Goal: Task Accomplishment & Management: Use online tool/utility

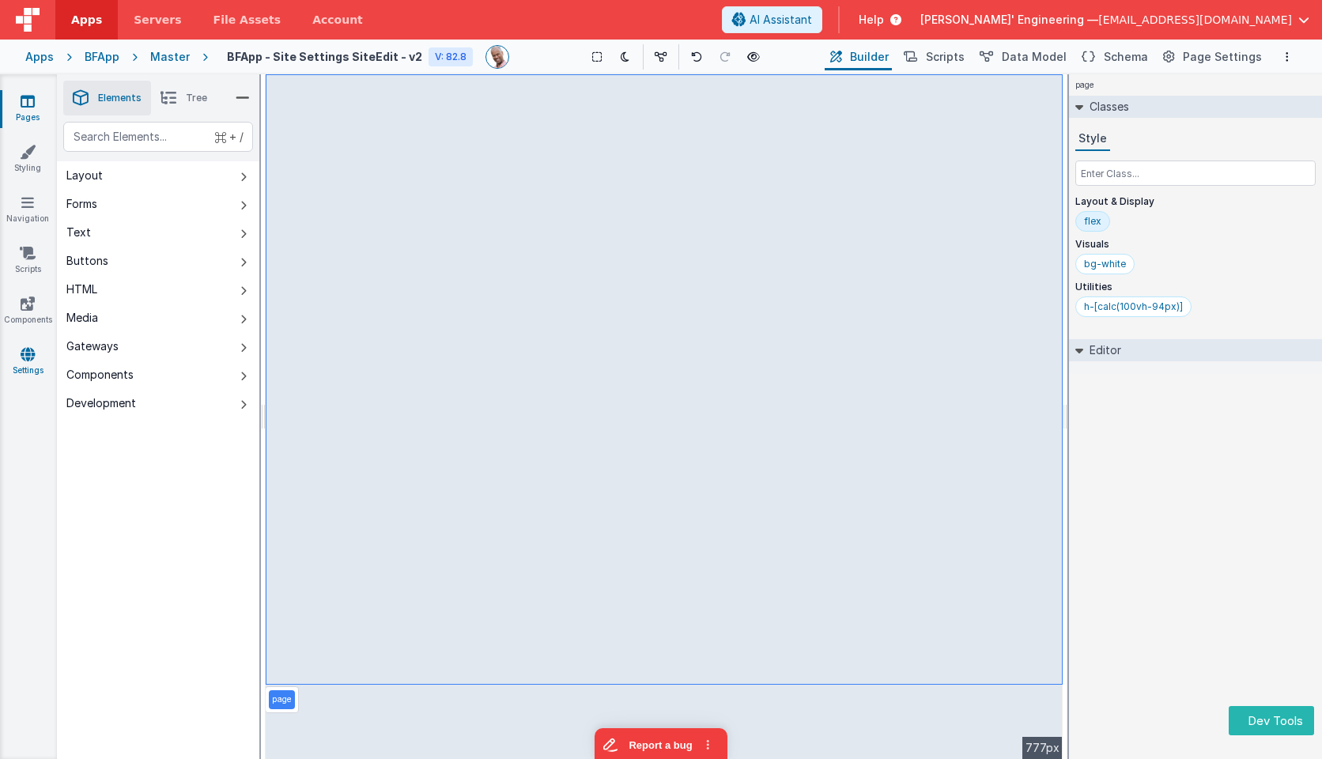
click at [19, 356] on link "Settings" at bounding box center [27, 362] width 57 height 32
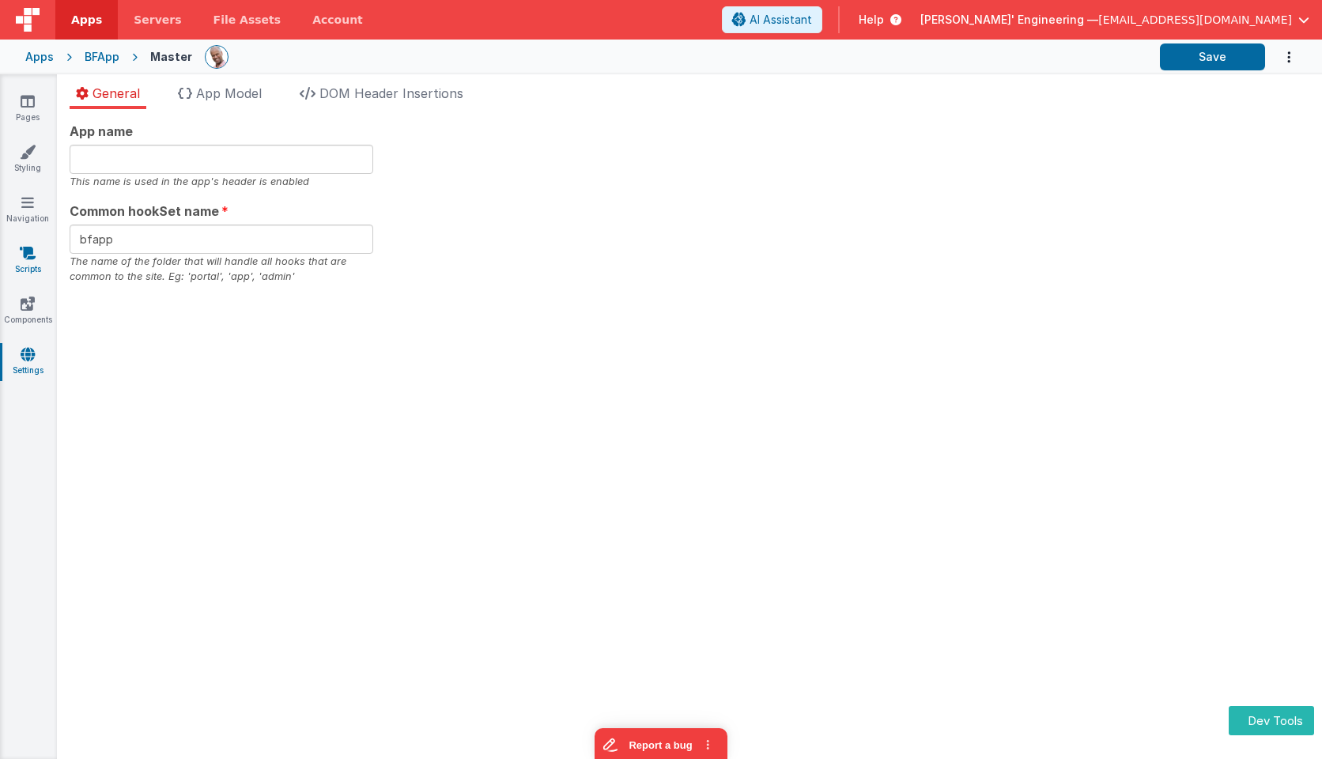
click at [28, 260] on link "Scripts" at bounding box center [27, 261] width 57 height 32
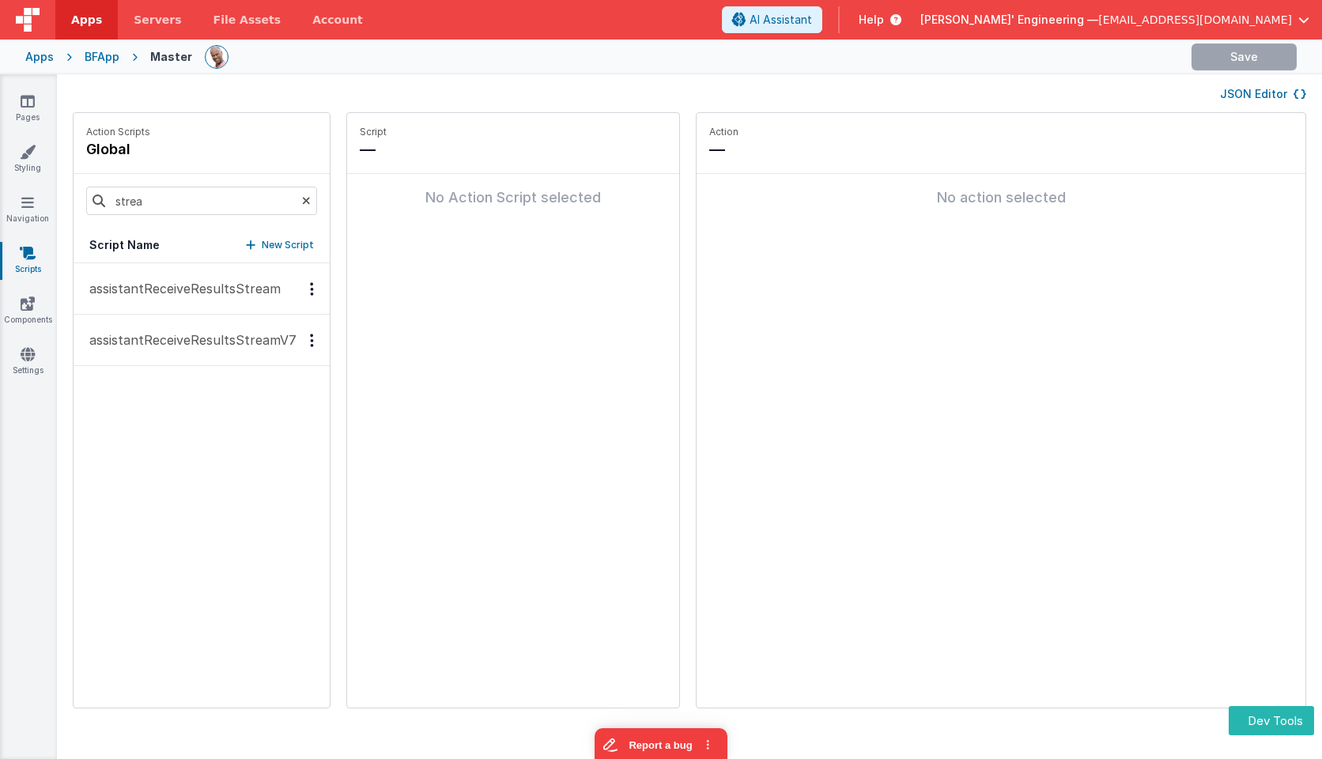
drag, startPoint x: 222, startPoint y: 337, endPoint x: 245, endPoint y: 334, distance: 23.0
click at [222, 338] on p "assistantReceiveResultsStreamV7" at bounding box center [188, 339] width 217 height 19
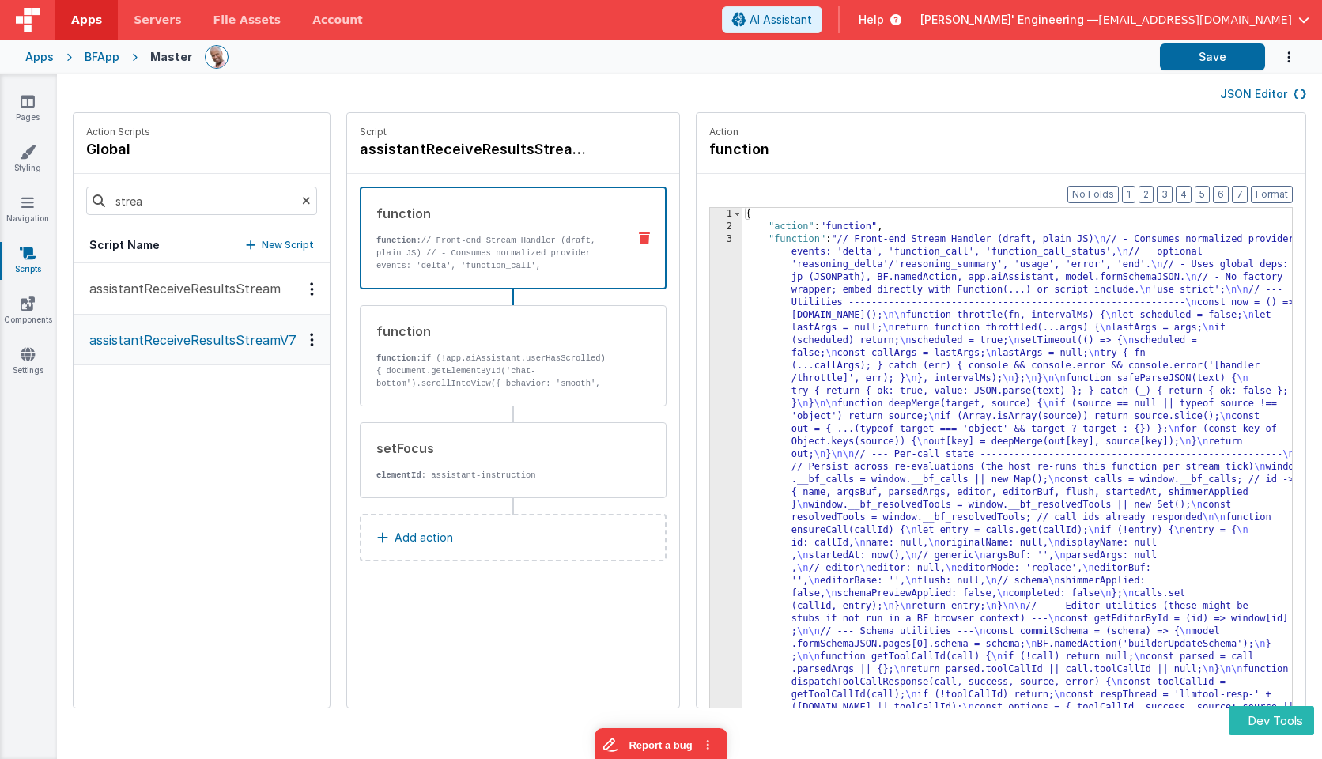
drag, startPoint x: 893, startPoint y: 266, endPoint x: 833, endPoint y: 268, distance: 60.1
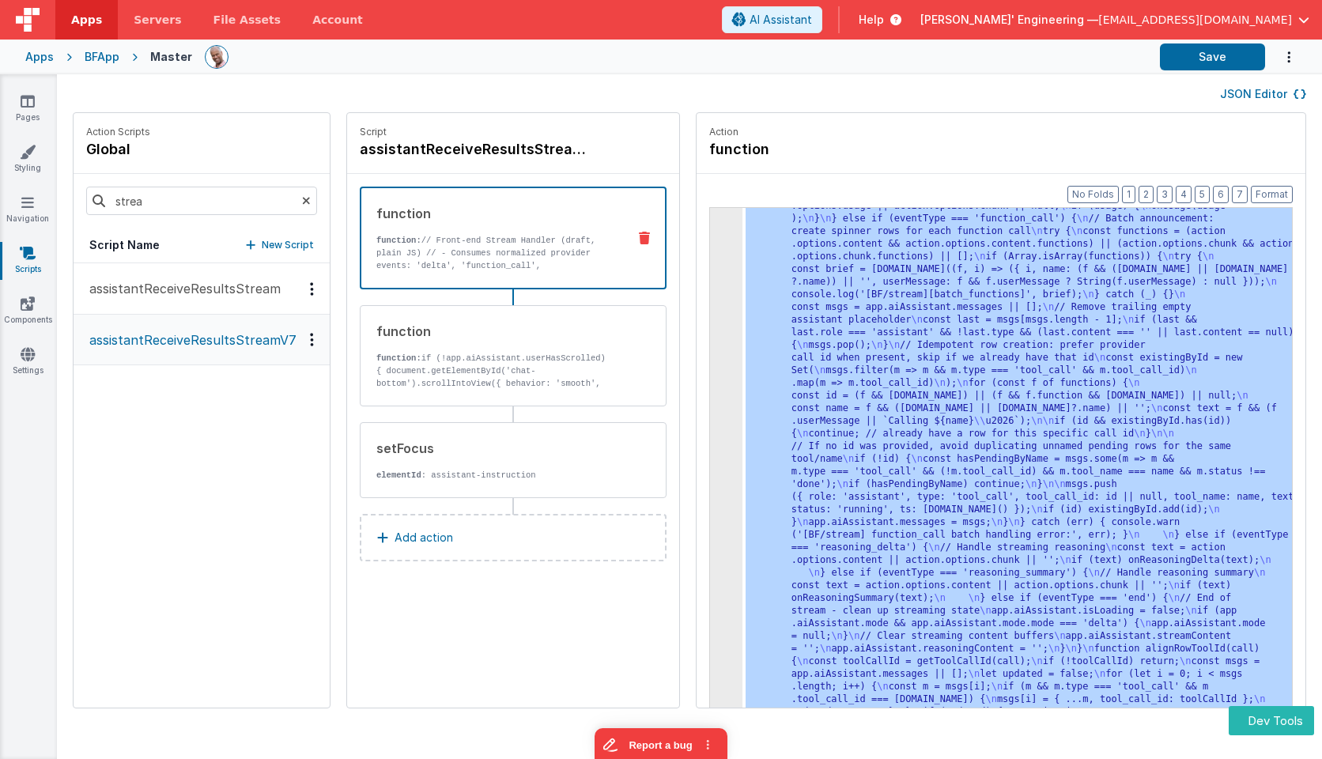
scroll to position [5713, 0]
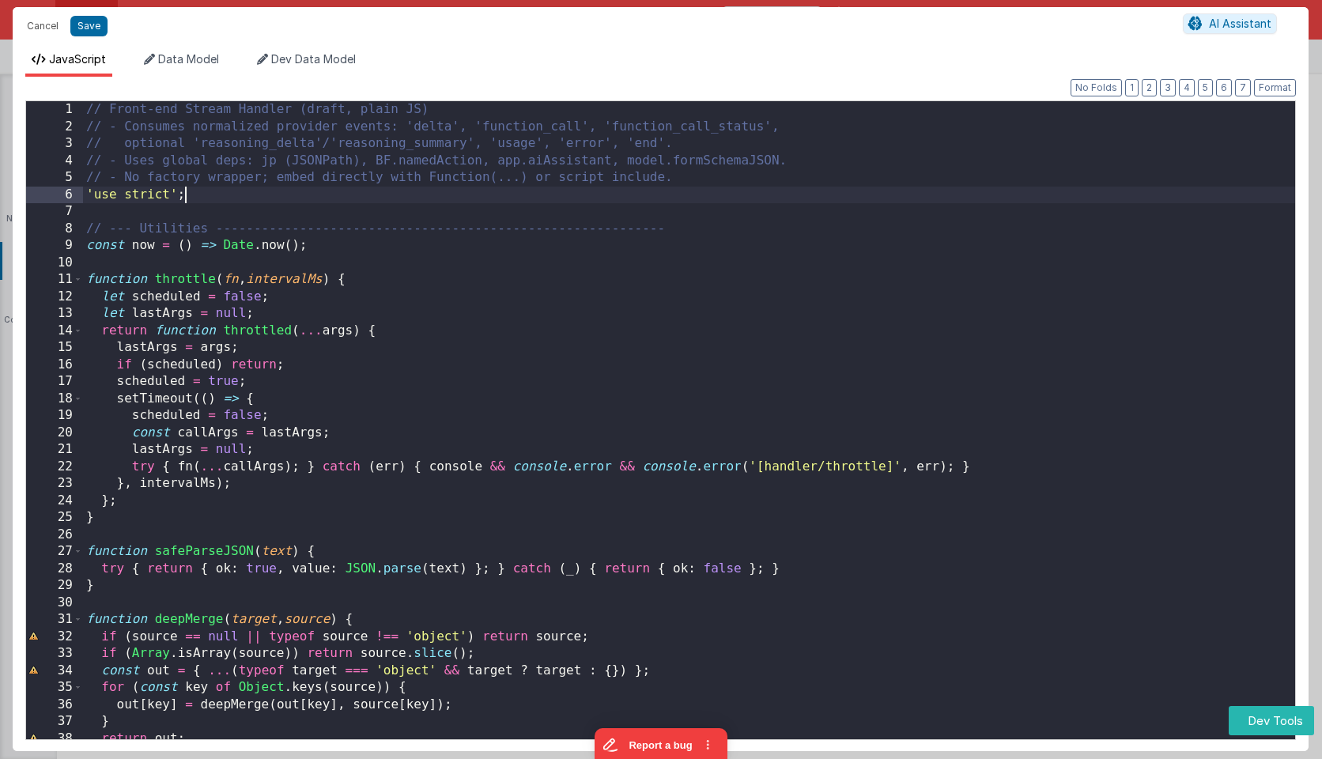
click at [856, 202] on div "// Front-end Stream Handler (draft, plain JS) // - Consumes normalized provider…" at bounding box center [689, 436] width 1212 height 670
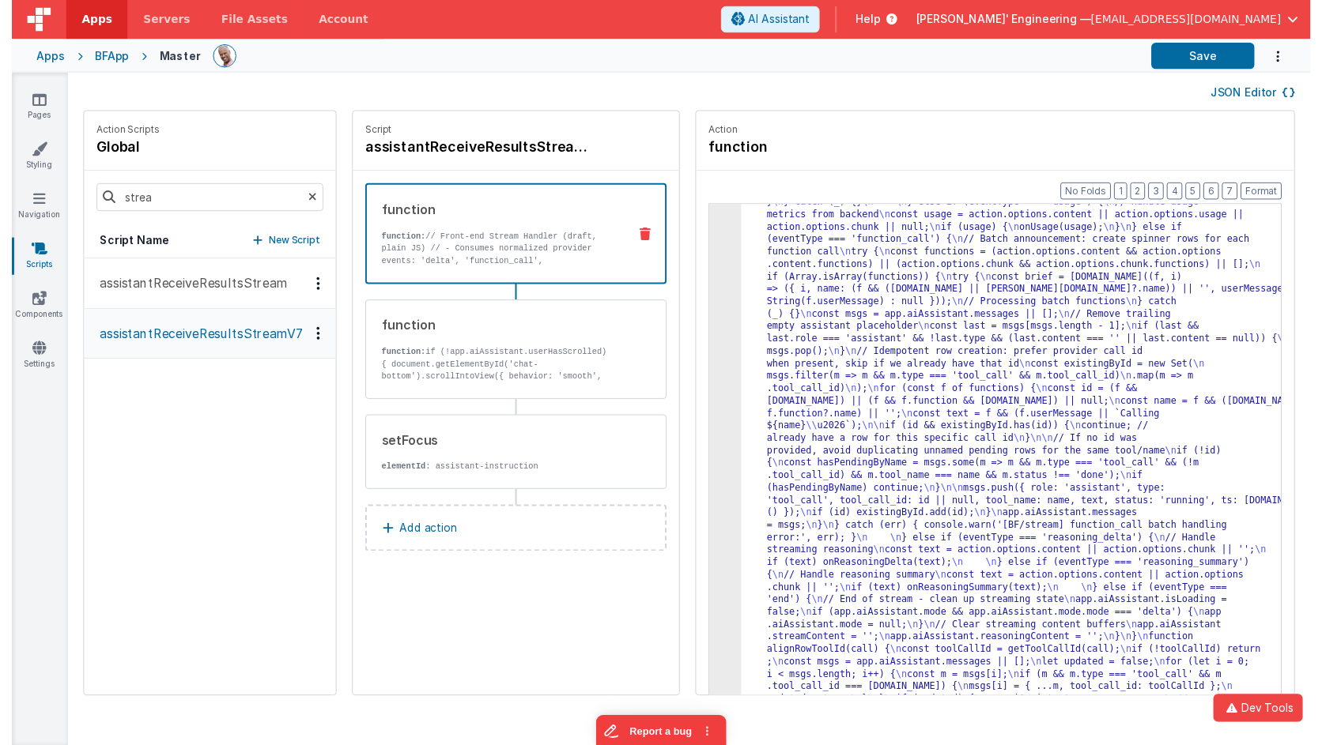
scroll to position [5295, 0]
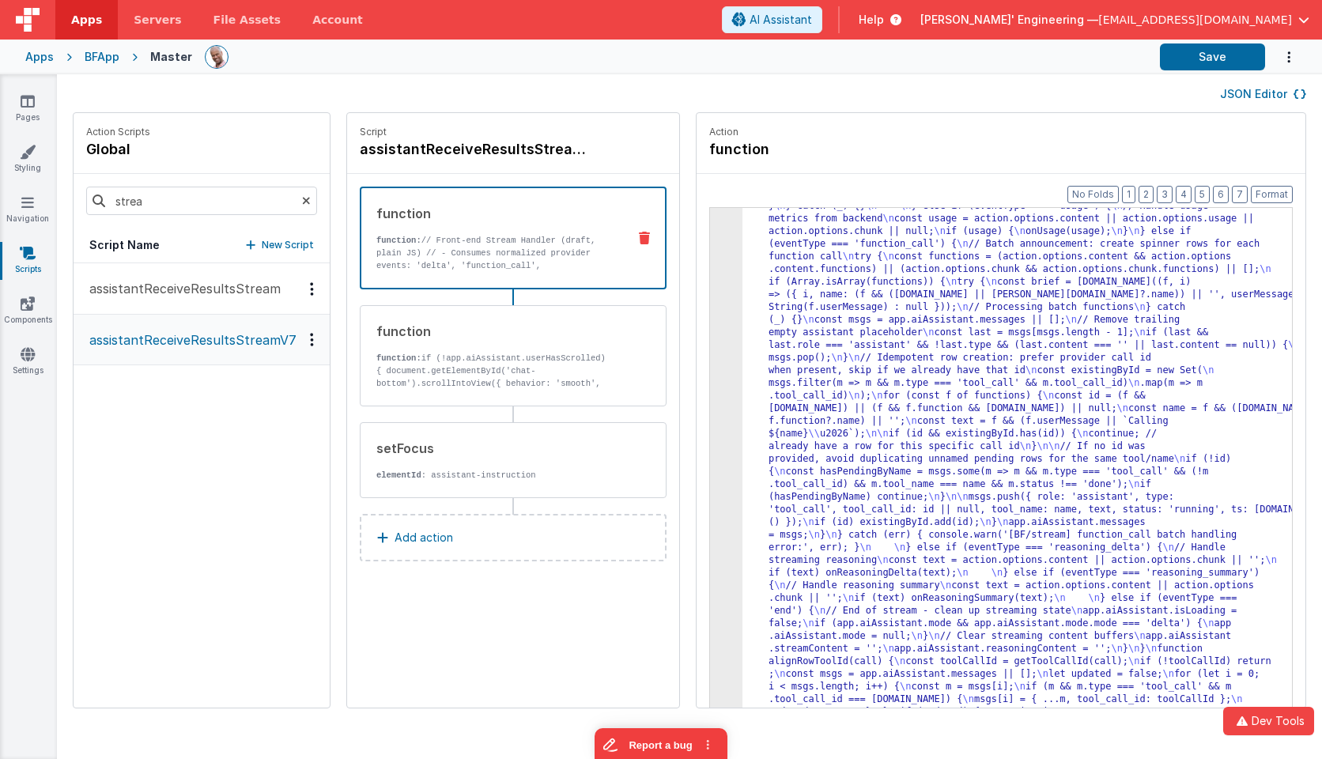
drag, startPoint x: 930, startPoint y: 74, endPoint x: 1062, endPoint y: 81, distance: 133.0
click at [929, 74] on div "JSON Editor" at bounding box center [689, 93] width 1265 height 38
click at [1224, 60] on button "Save" at bounding box center [1212, 56] width 105 height 27
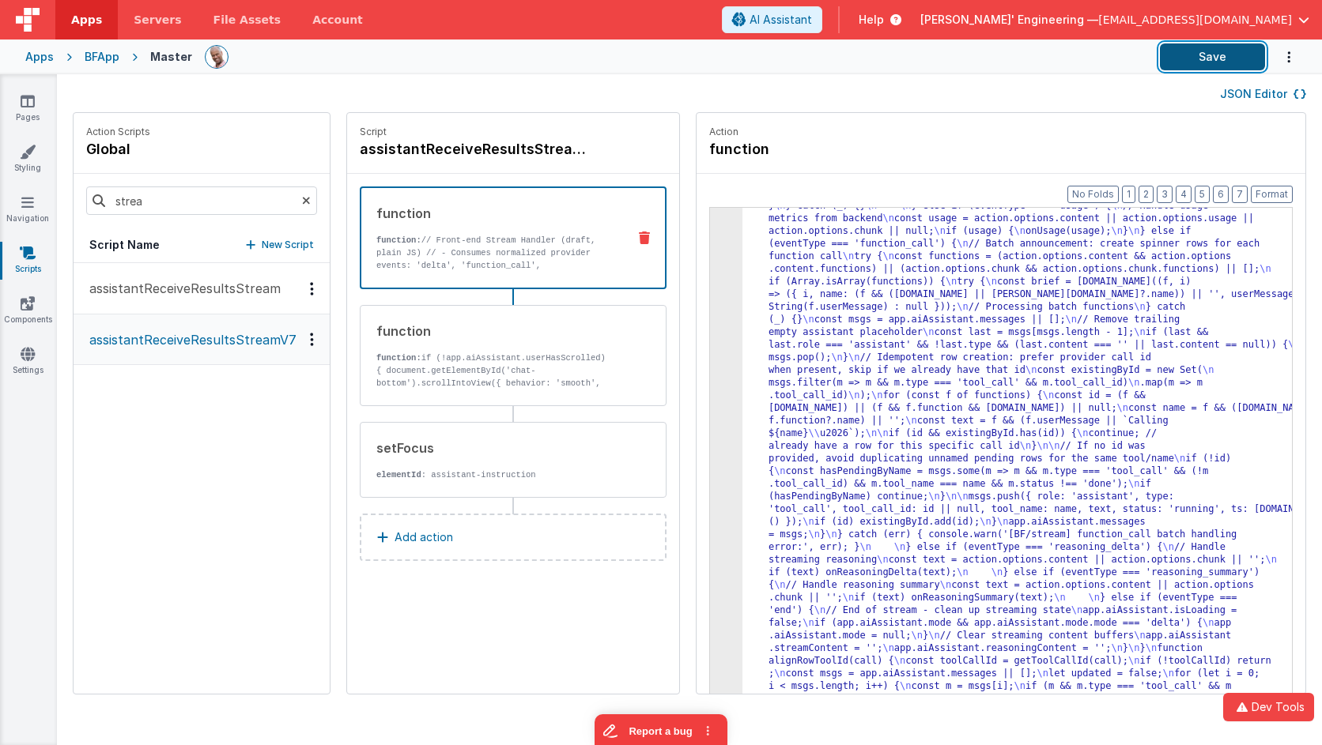
click at [1195, 52] on button "Save" at bounding box center [1212, 56] width 105 height 27
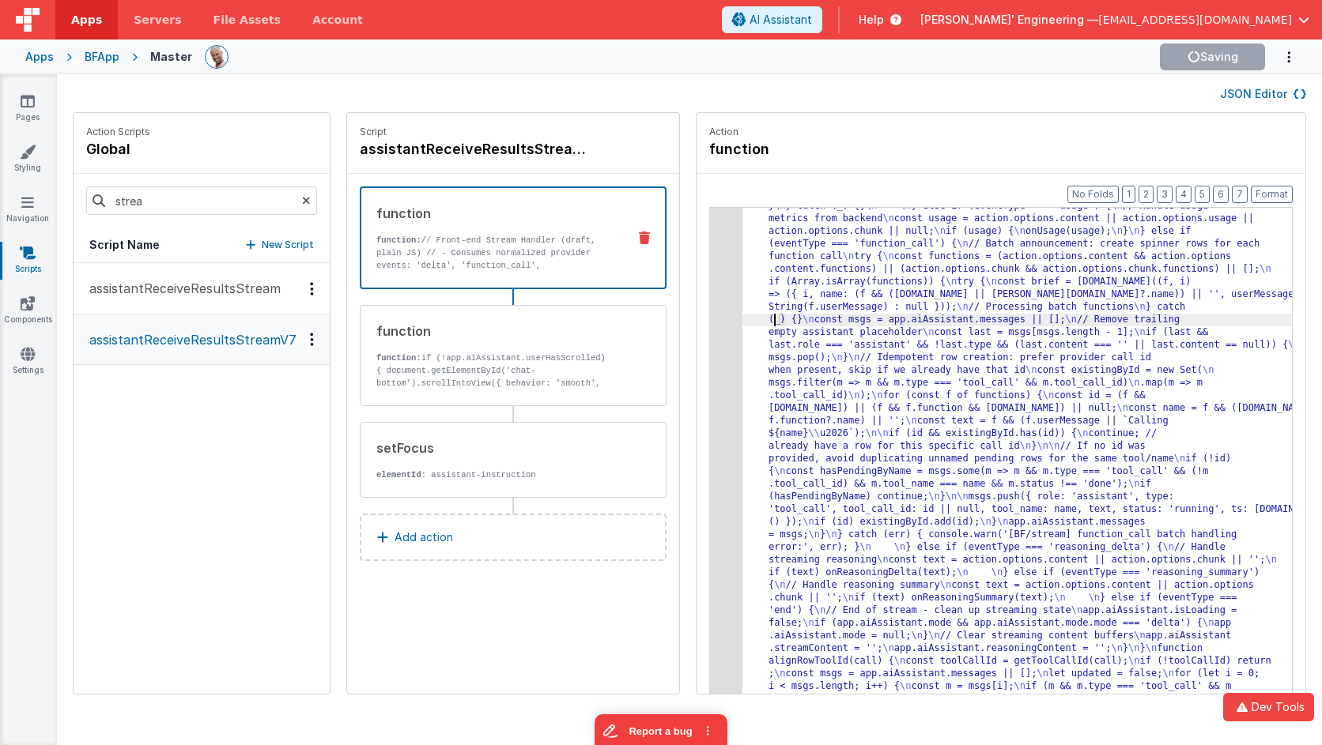
click at [696, 296] on div "Format 7 6 5 4 3 2 1 No Folds 3 4 5 "function" : "// Front-end Stream Handler (…" at bounding box center [1000, 464] width 609 height 581
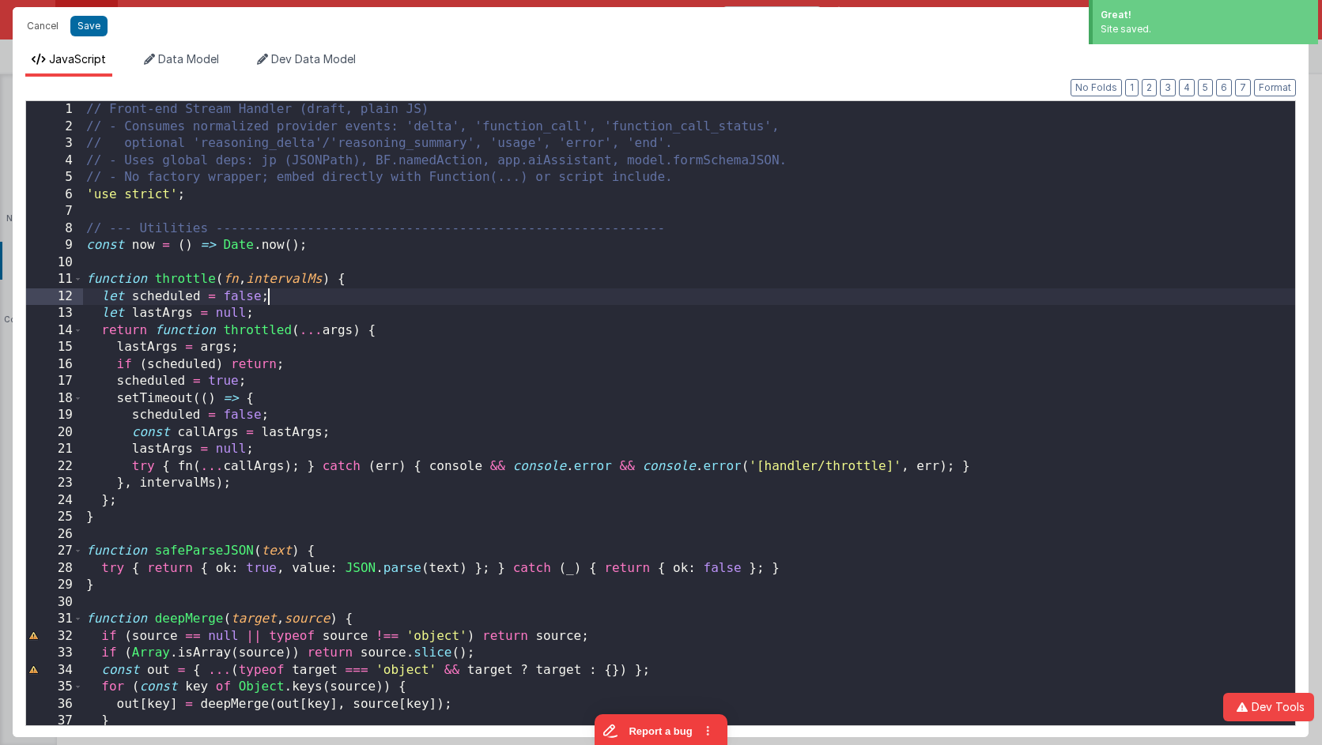
click at [656, 291] on div "// Front-end Stream Handler (draft, plain JS) // - Consumes normalized provider…" at bounding box center [689, 430] width 1212 height 659
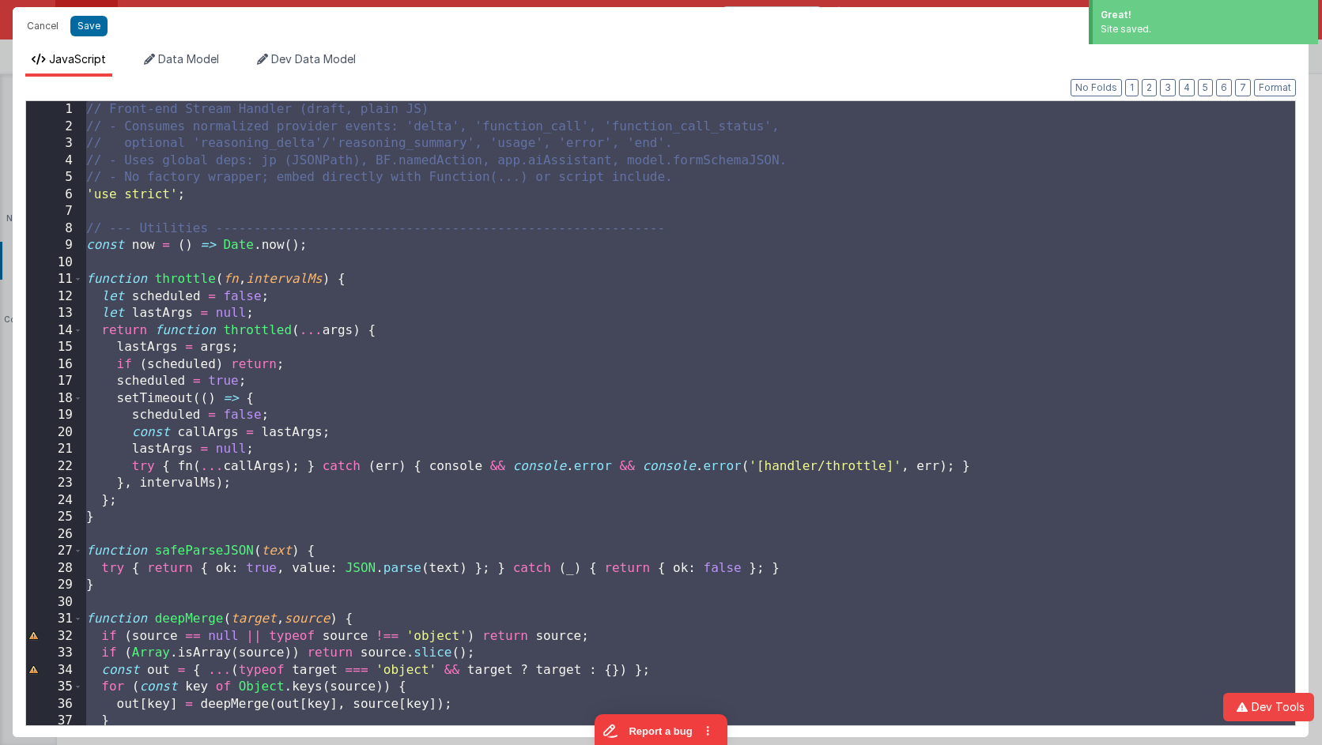
scroll to position [17681, 0]
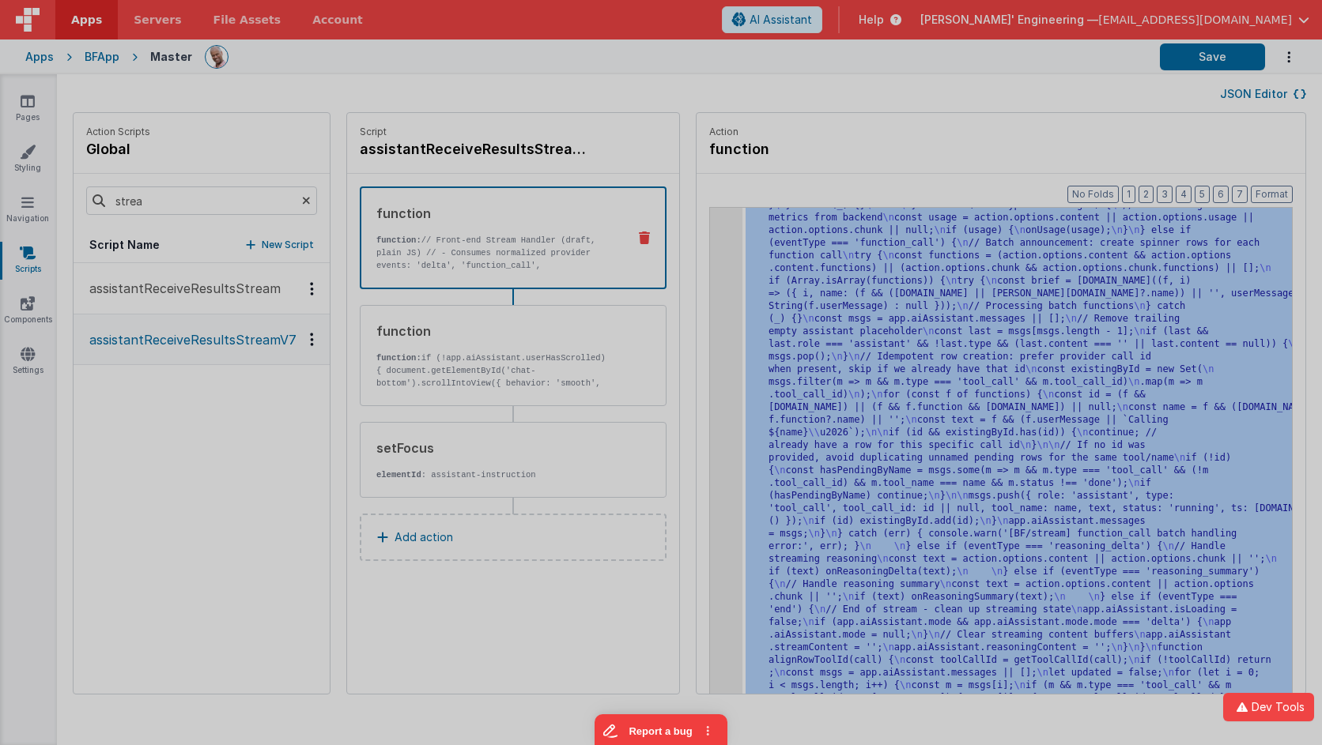
scroll to position [5296, 0]
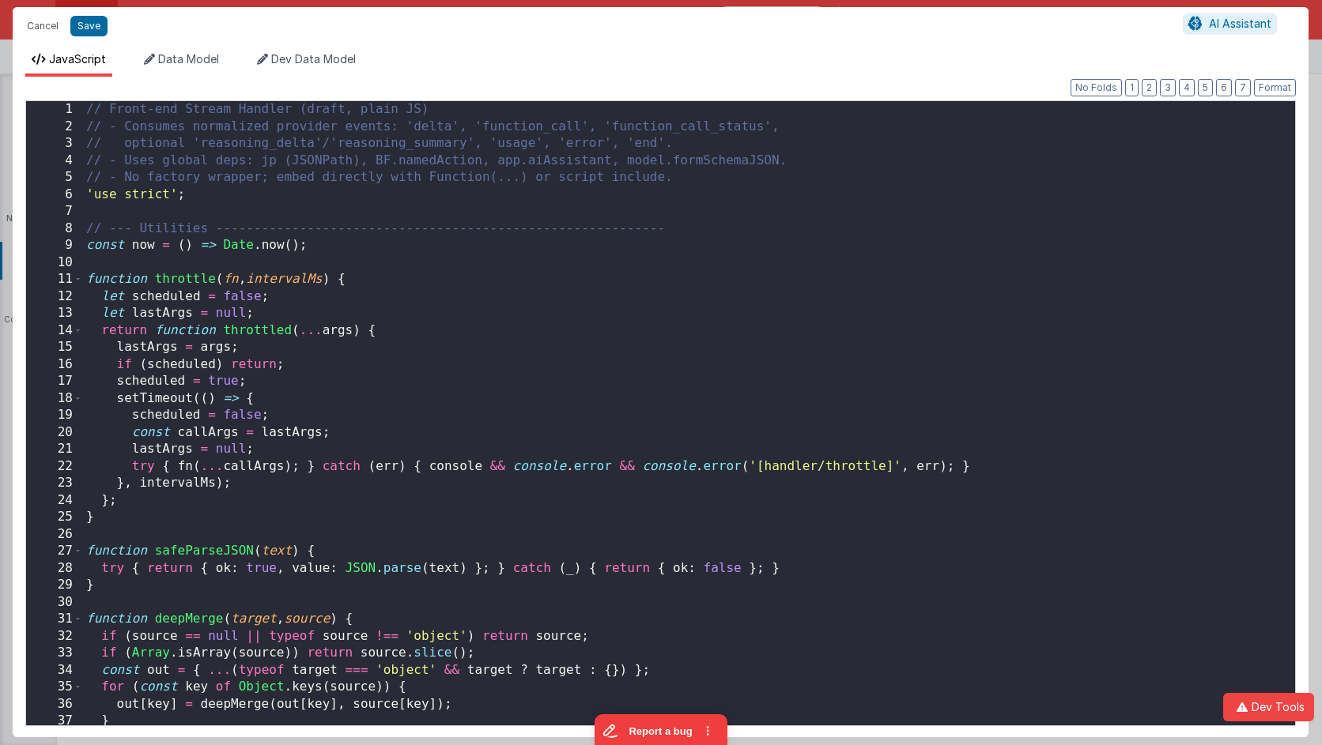
click at [703, 266] on div "// Front-end Stream Handler (draft, plain JS) // - Consumes normalized provider…" at bounding box center [689, 430] width 1212 height 659
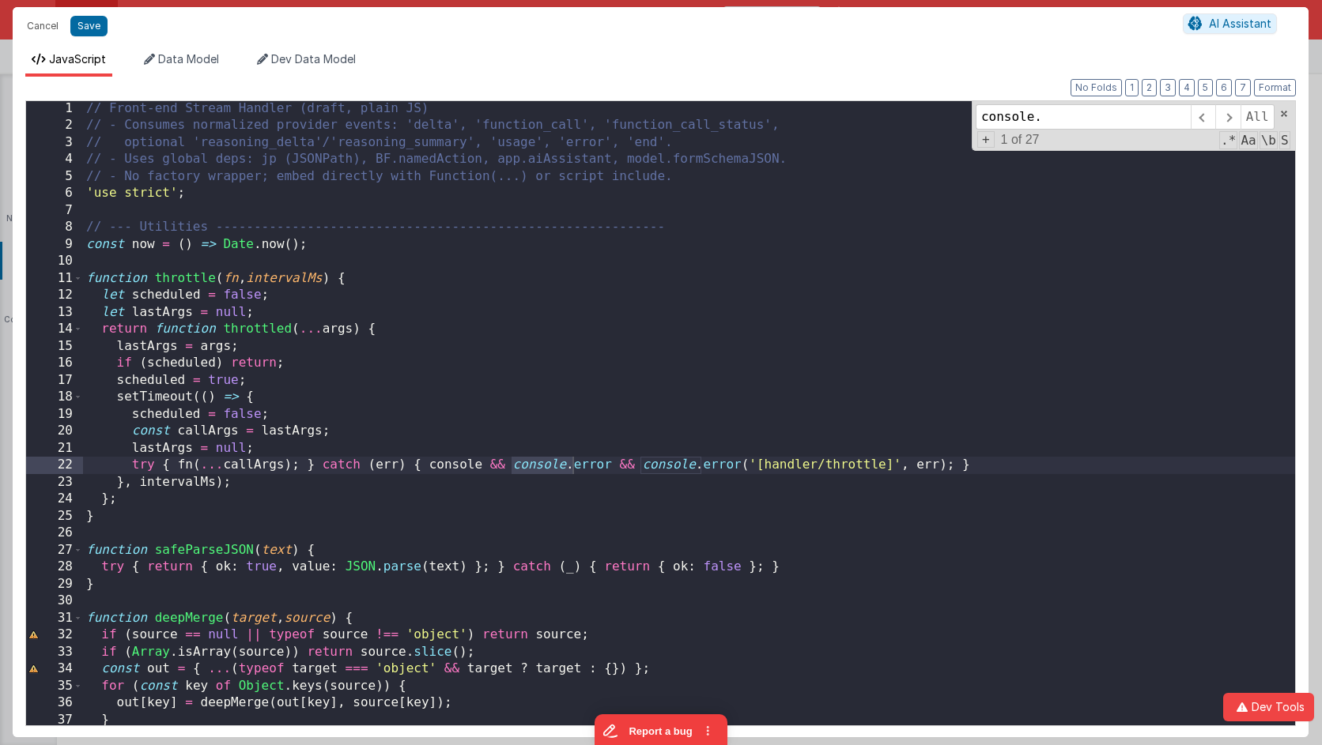
scroll to position [1, 0]
type input "console."
click at [1209, 119] on span at bounding box center [1203, 116] width 25 height 25
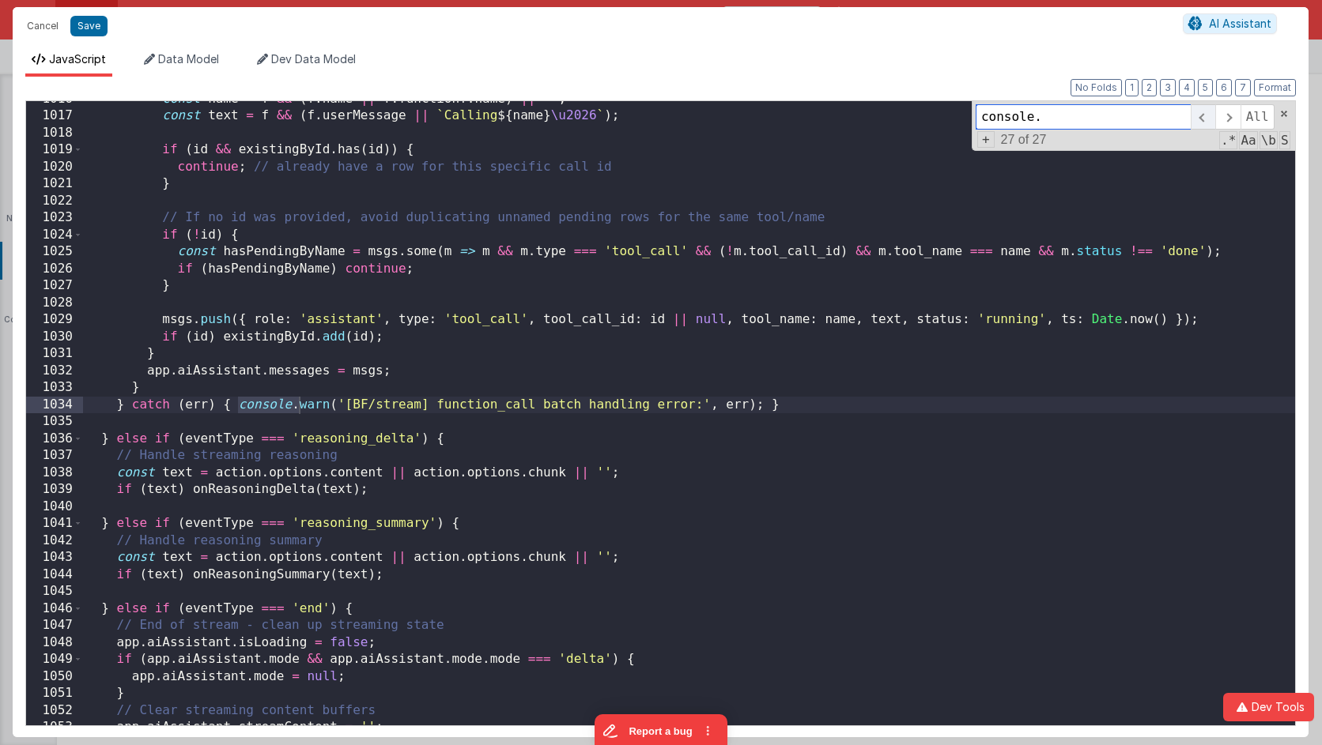
scroll to position [17313, 0]
click at [1209, 119] on span at bounding box center [1203, 116] width 25 height 25
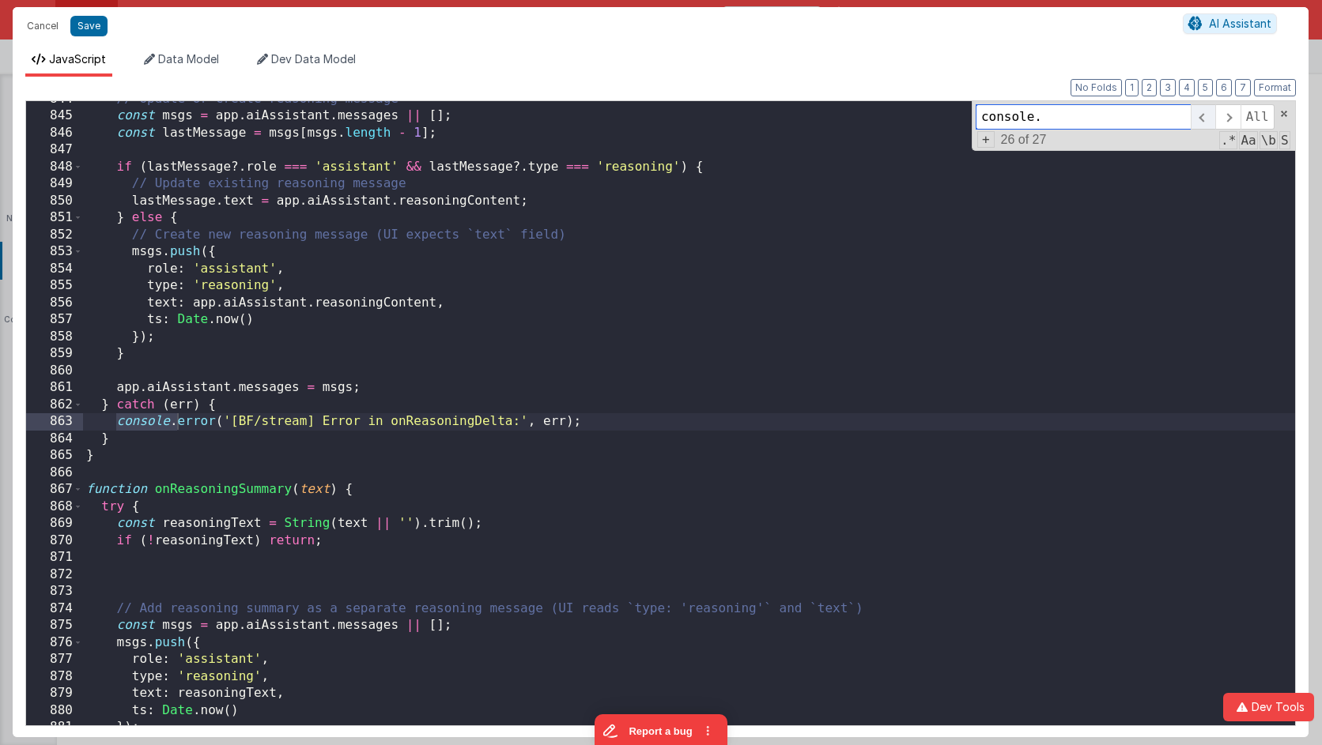
click at [1209, 119] on span at bounding box center [1203, 116] width 25 height 25
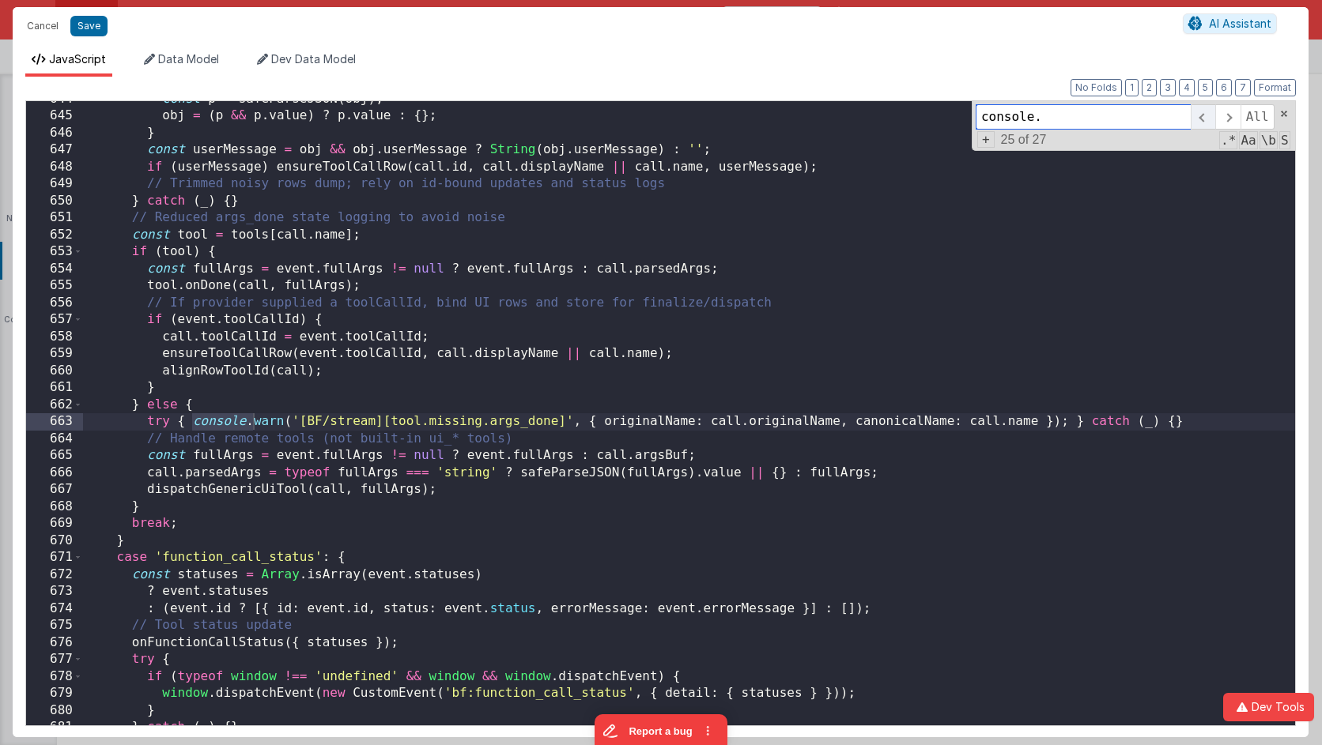
scroll to position [10956, 0]
click at [1209, 119] on span at bounding box center [1203, 116] width 25 height 25
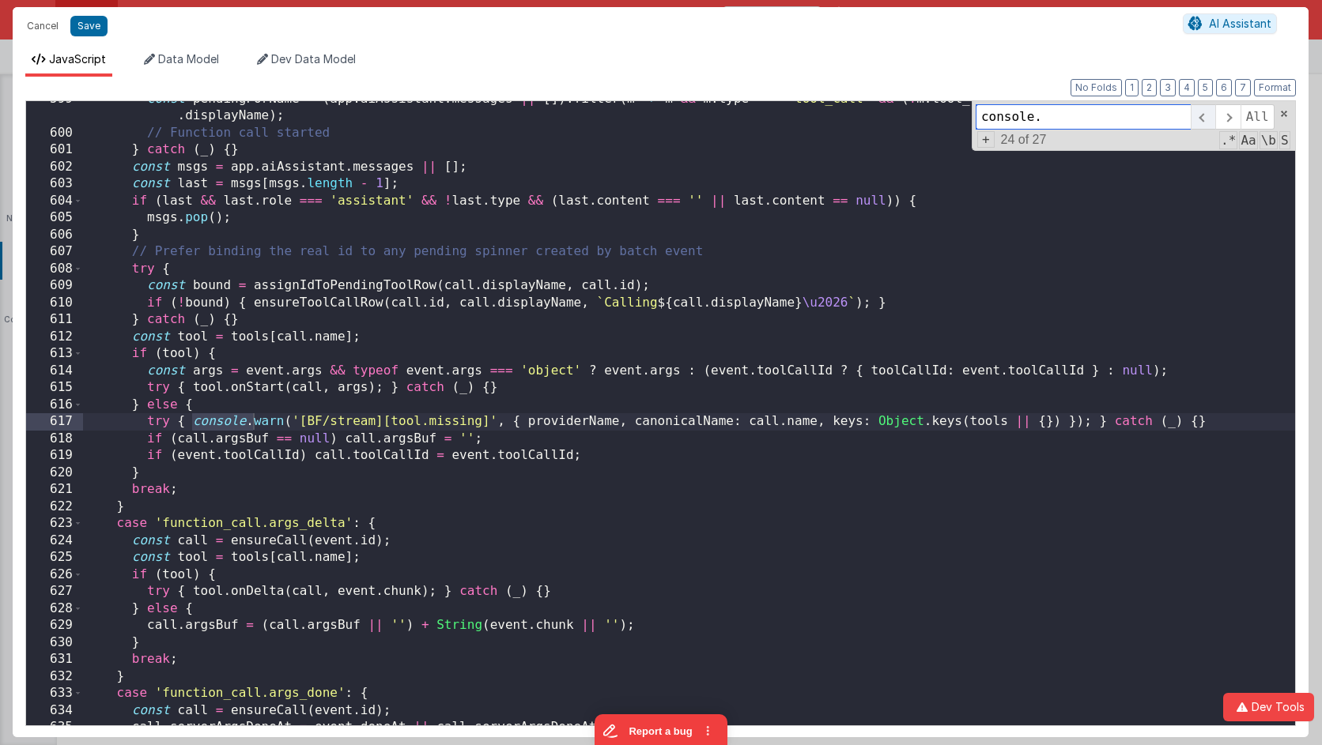
click at [1209, 119] on span at bounding box center [1203, 116] width 25 height 25
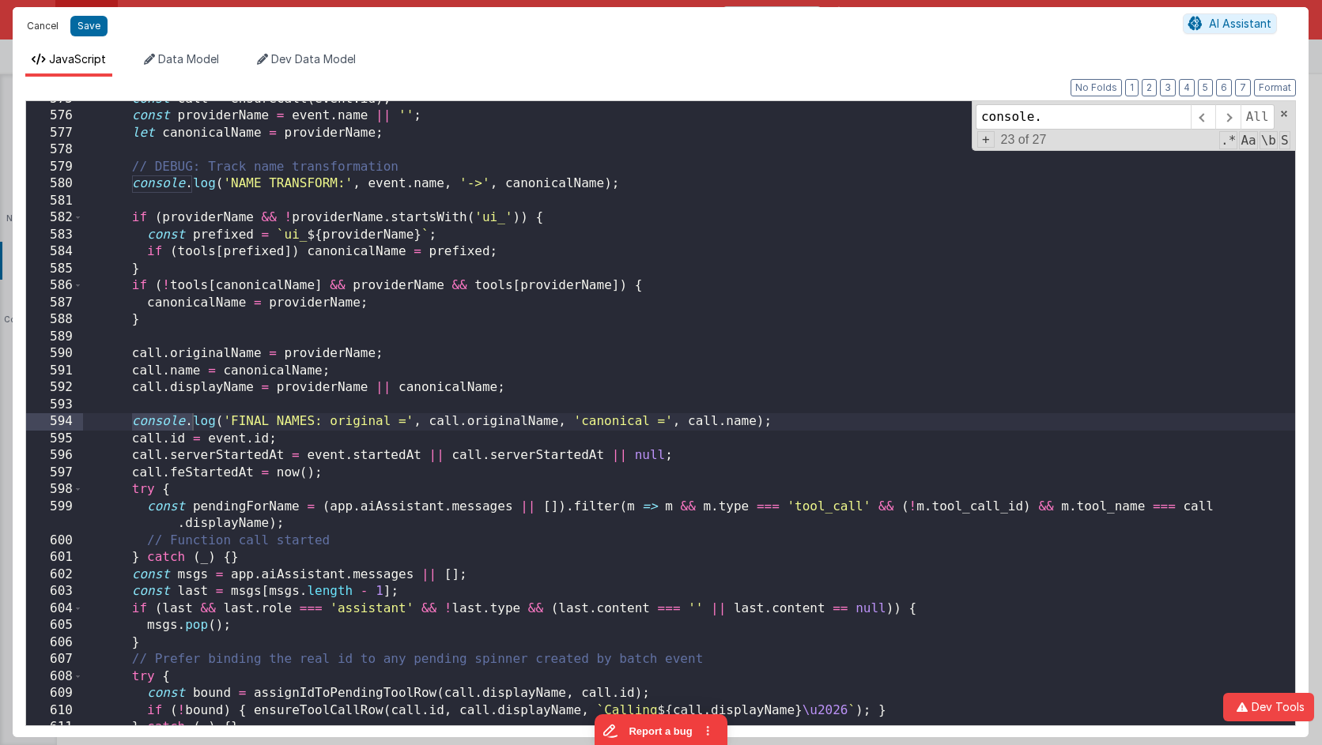
drag, startPoint x: 56, startPoint y: 28, endPoint x: 178, endPoint y: 0, distance: 125.0
click at [56, 28] on button "Cancel" at bounding box center [42, 26] width 47 height 22
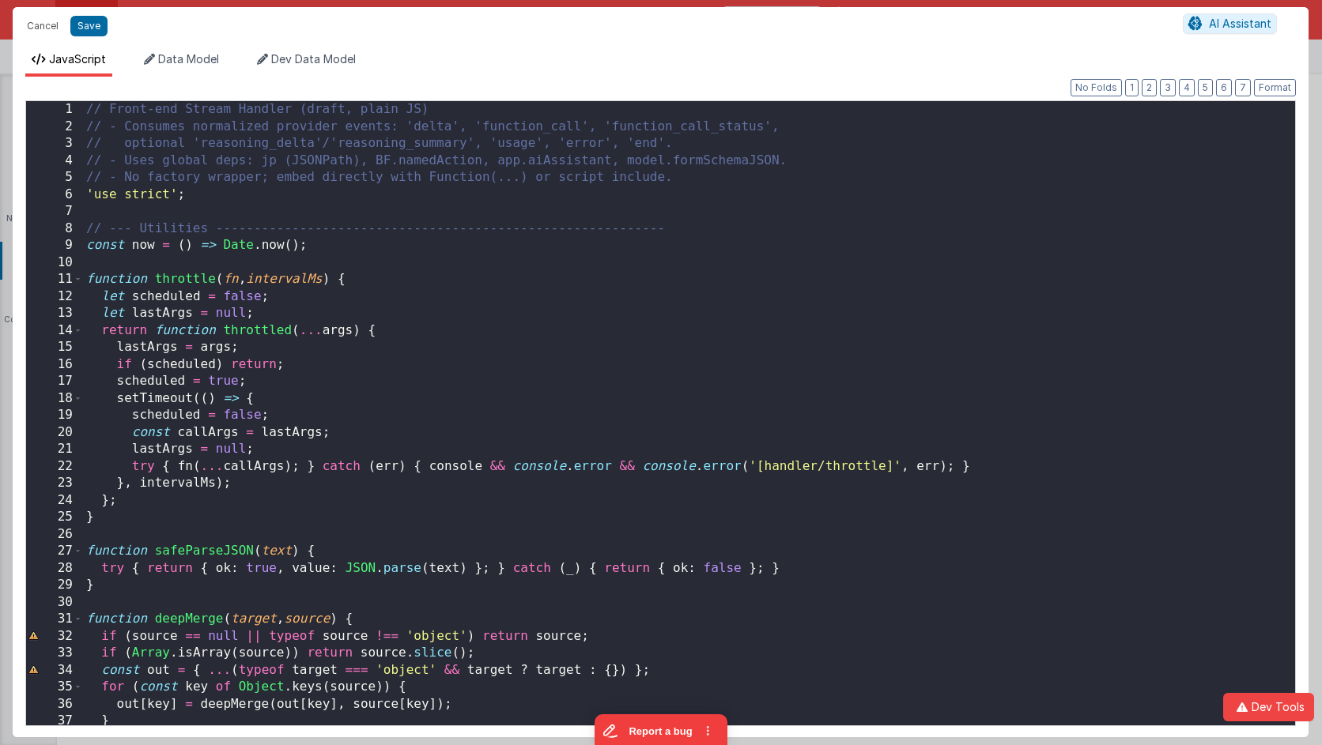
click at [711, 282] on div "// Front-end Stream Handler (draft, plain JS) // - Consumes normalized provider…" at bounding box center [689, 430] width 1212 height 659
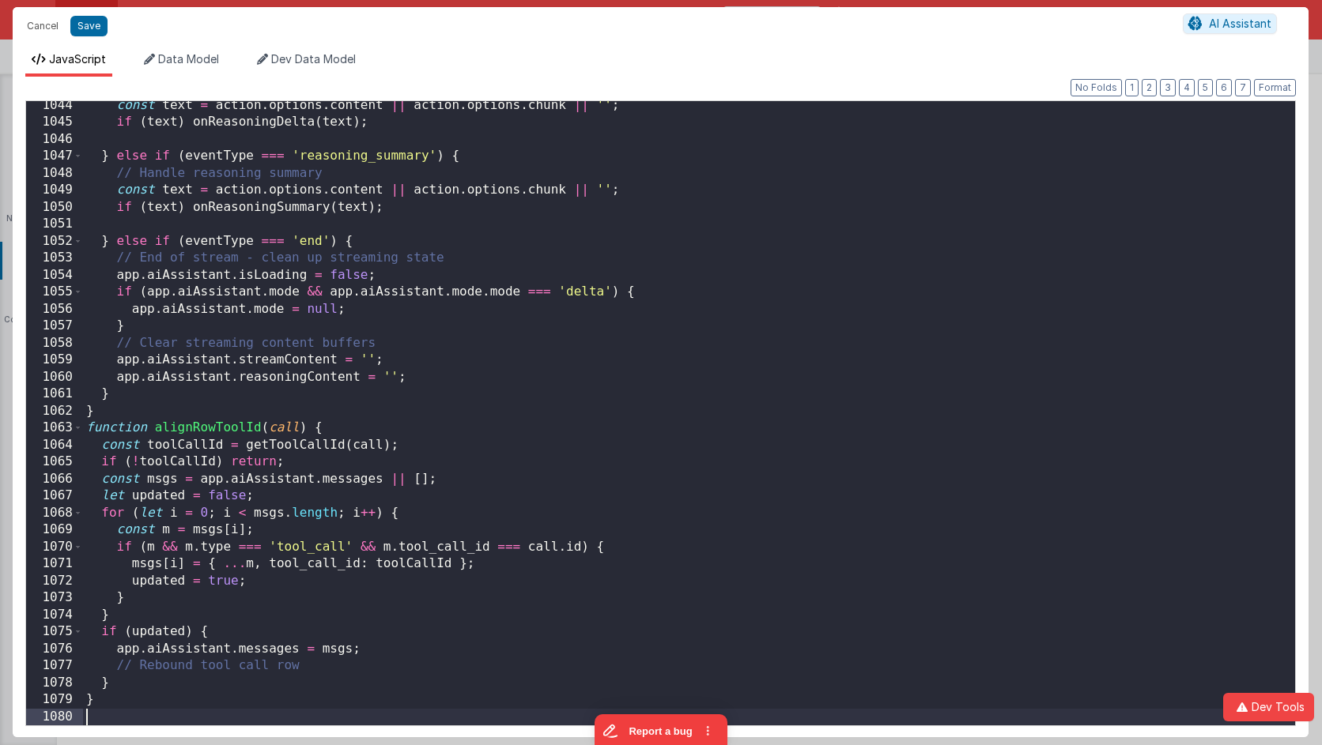
scroll to position [17783, 0]
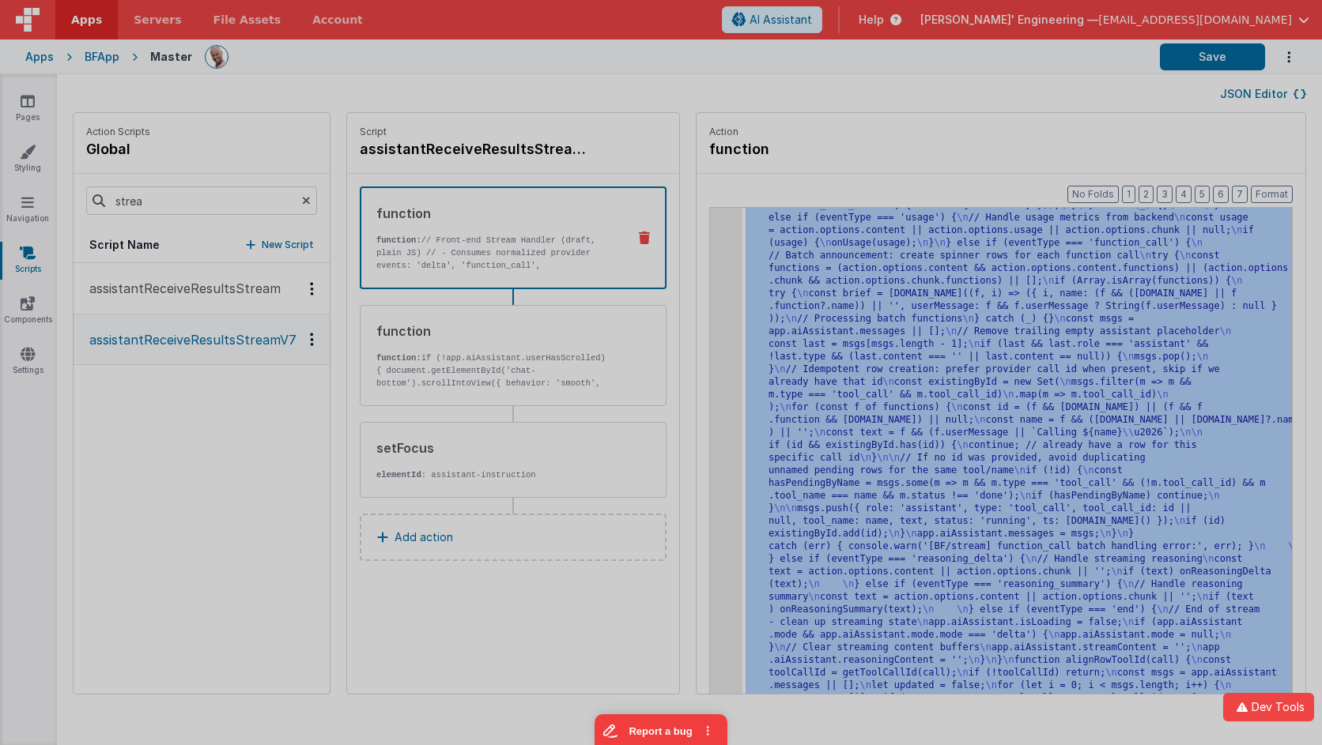
scroll to position [5321, 0]
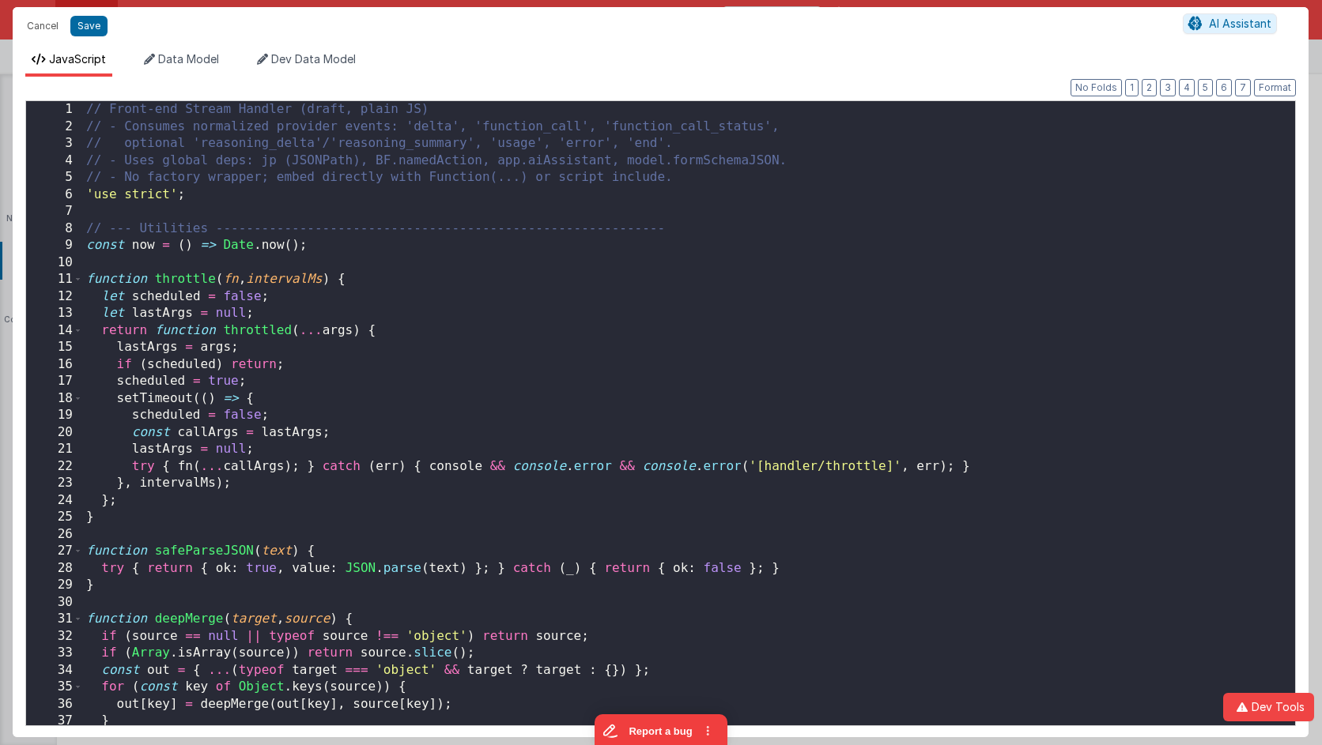
click at [718, 273] on div "// Front-end Stream Handler (draft, plain JS) // - Consumes normalized provider…" at bounding box center [689, 430] width 1212 height 659
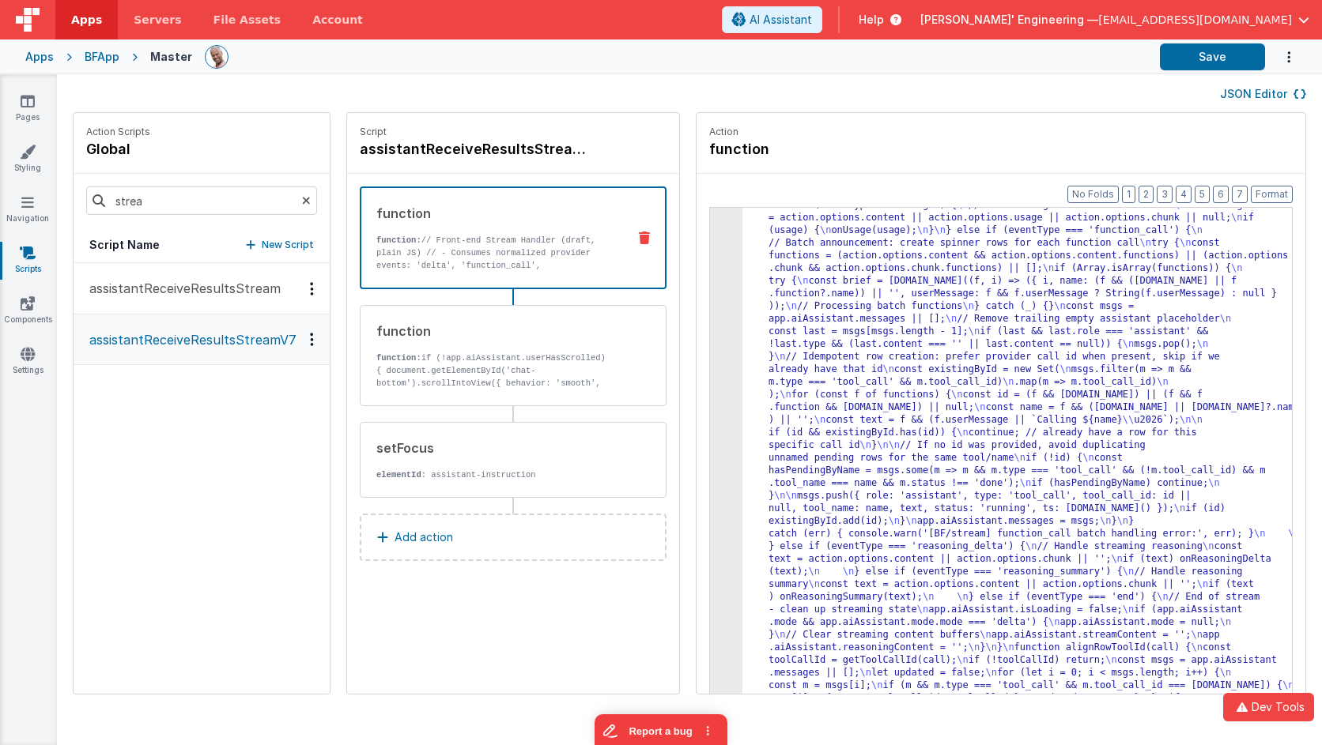
scroll to position [5271, 0]
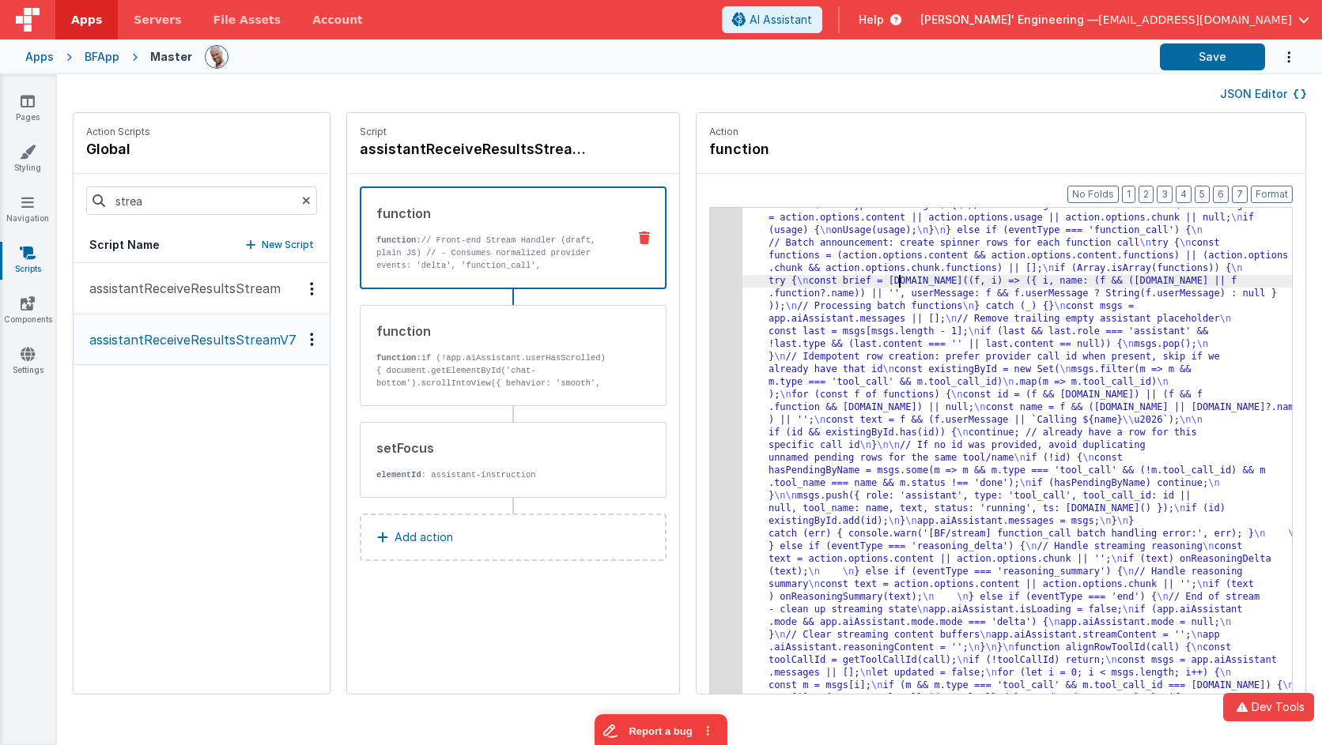
drag, startPoint x: 887, startPoint y: 287, endPoint x: 877, endPoint y: 285, distance: 10.5
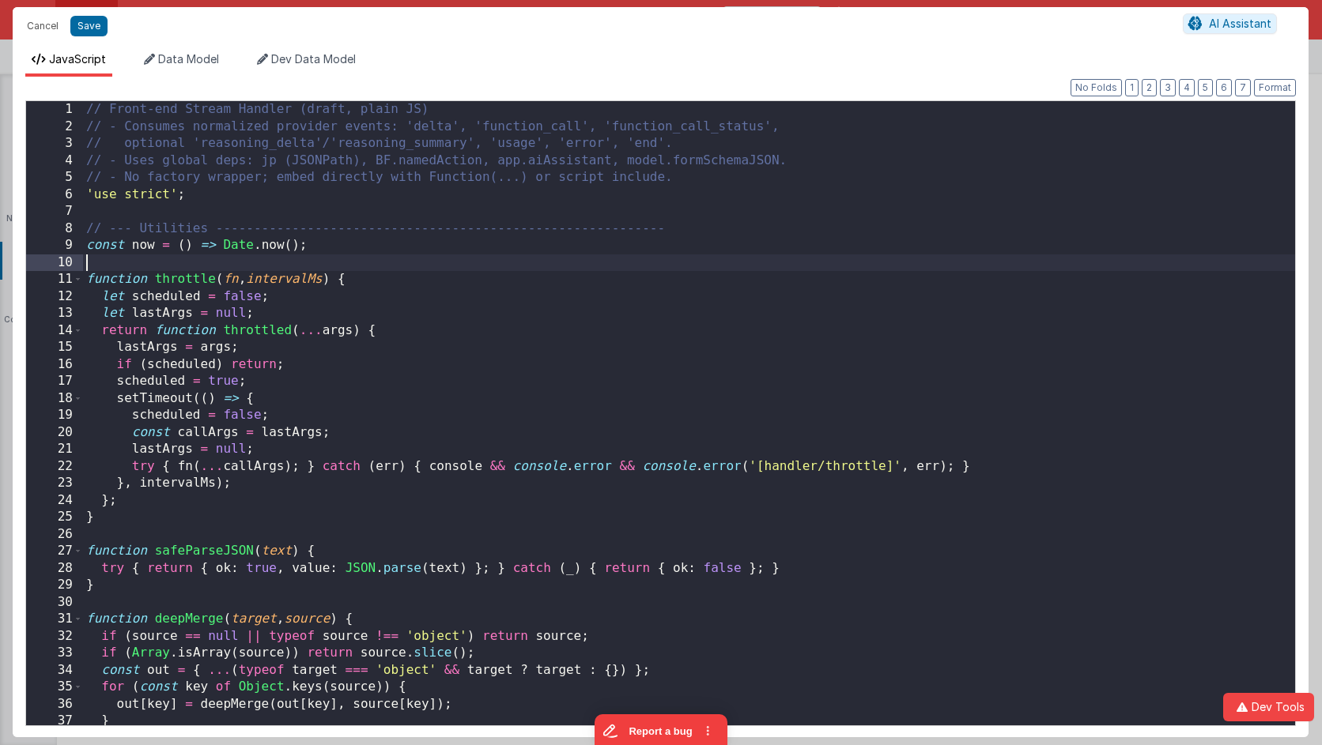
scroll to position [0, 0]
click at [721, 251] on div "// Front-end Stream Handler (draft, plain JS) // - Consumes normalized provider…" at bounding box center [689, 430] width 1212 height 659
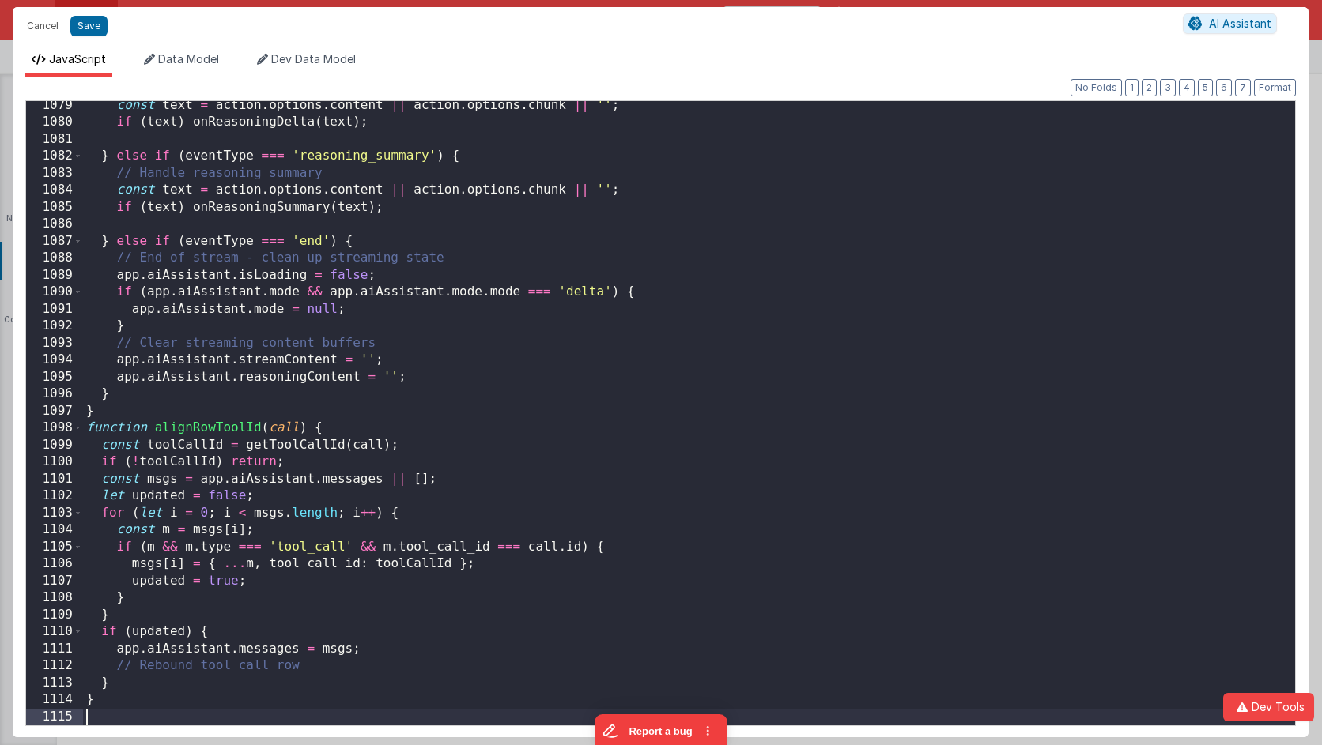
scroll to position [18378, 0]
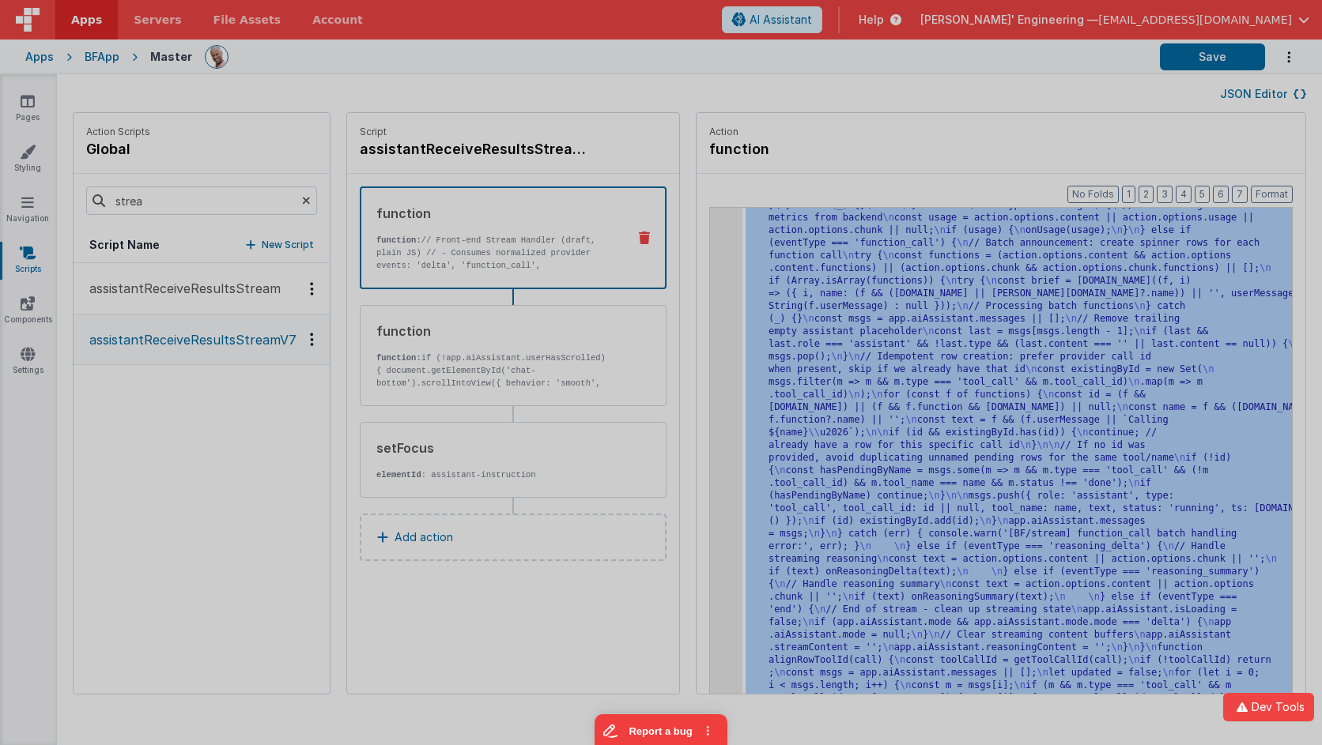
scroll to position [5460, 0]
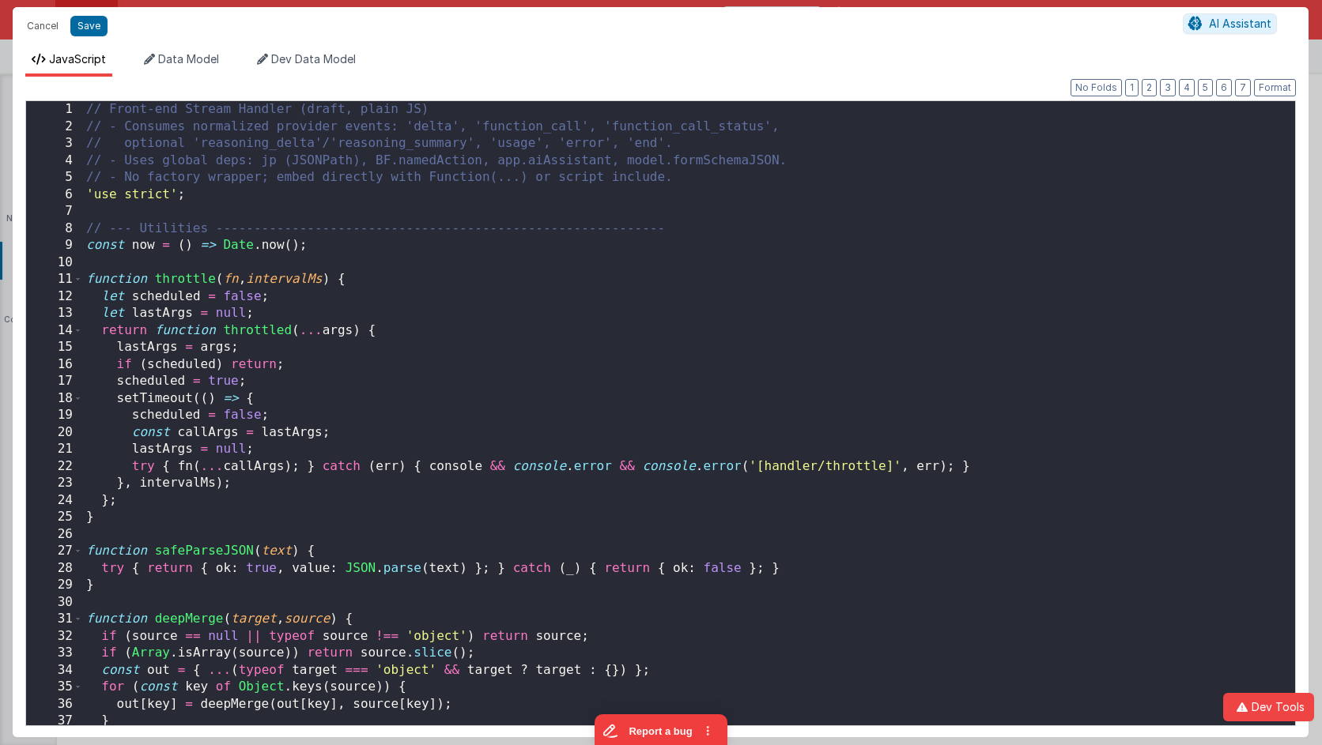
click at [712, 255] on div "// Front-end Stream Handler (draft, plain JS) // - Consumes normalized provider…" at bounding box center [689, 430] width 1212 height 659
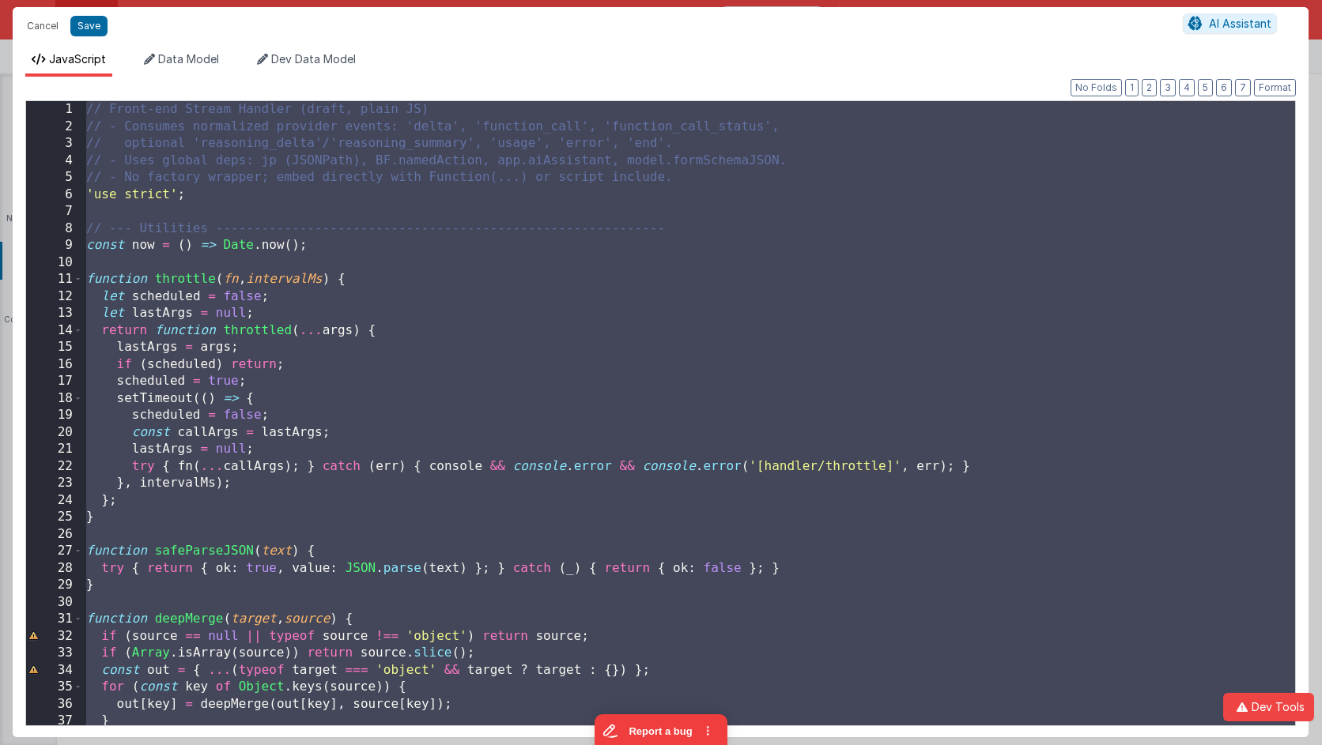
scroll to position [18412, 0]
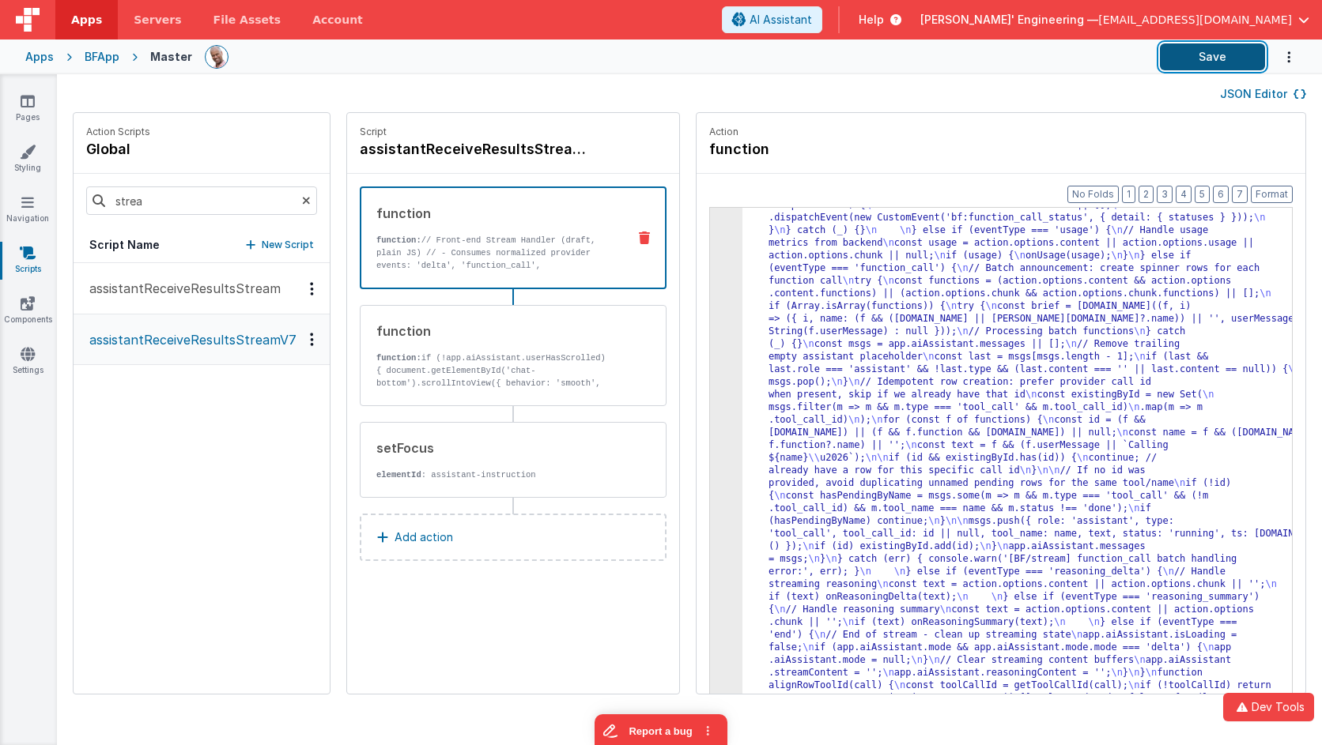
click at [1211, 55] on button "Save" at bounding box center [1212, 56] width 105 height 27
drag, startPoint x: 912, startPoint y: 247, endPoint x: 900, endPoint y: 243, distance: 13.3
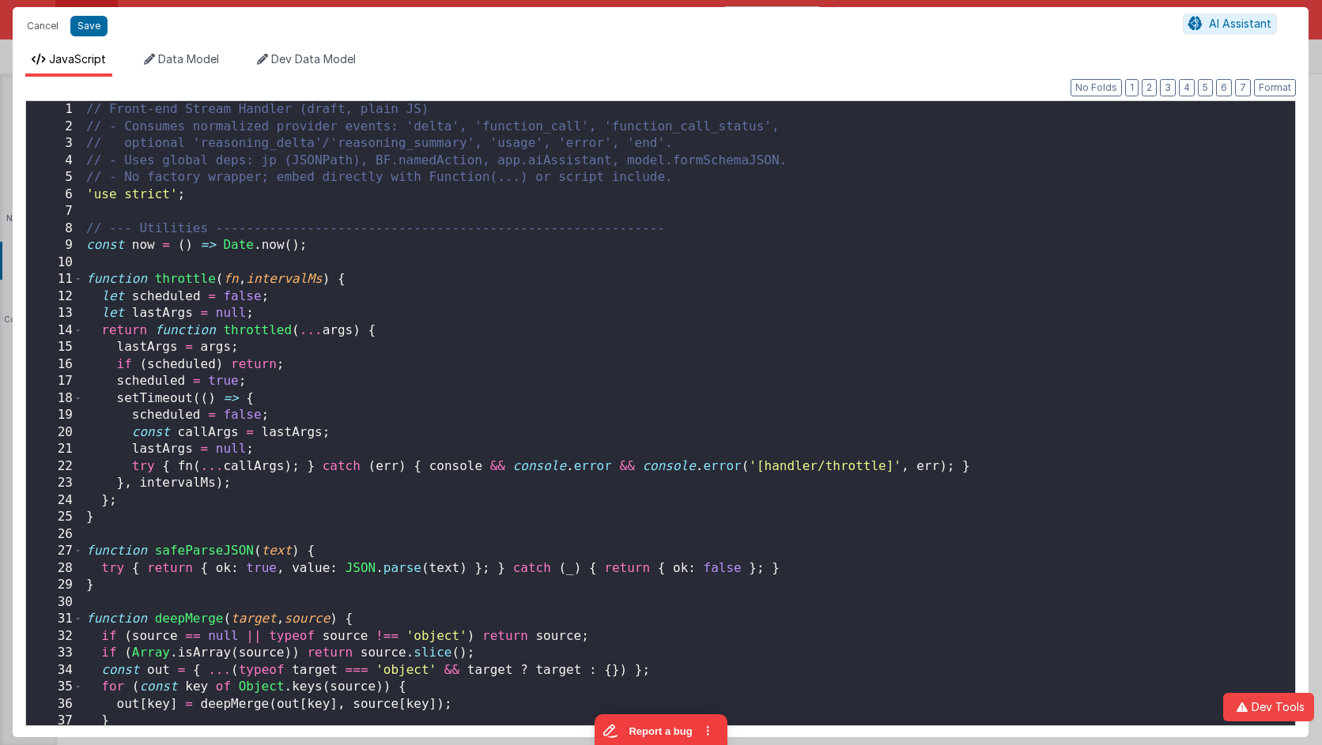
scroll to position [5486, 0]
click at [553, 398] on div "// Front-end Stream Handler (draft, plain JS) // - Consumes normalized provider…" at bounding box center [689, 430] width 1212 height 659
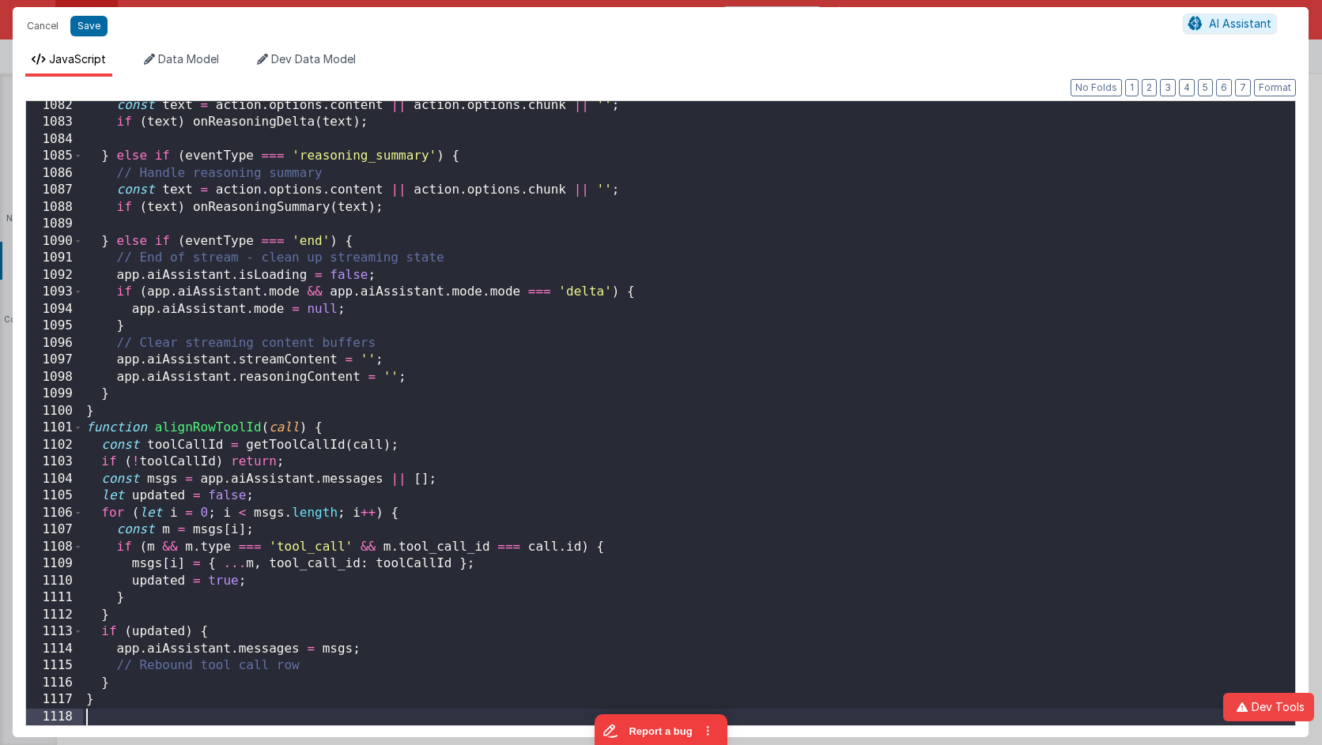
scroll to position [18428, 0]
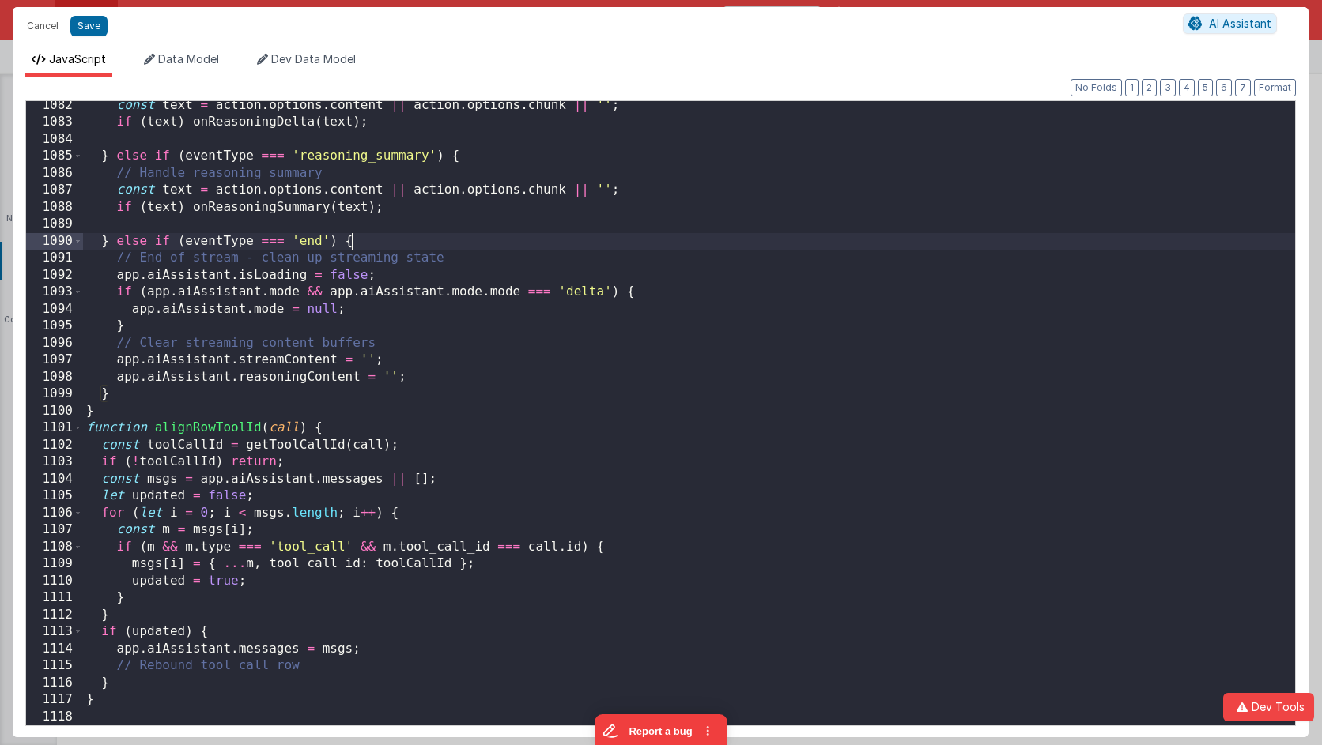
drag, startPoint x: 811, startPoint y: 234, endPoint x: 758, endPoint y: 235, distance: 53.0
click at [811, 234] on div "const text = action . options . content || action . options . chunk || '' ; if …" at bounding box center [689, 426] width 1212 height 659
click at [77, 23] on button "Save" at bounding box center [88, 26] width 37 height 21
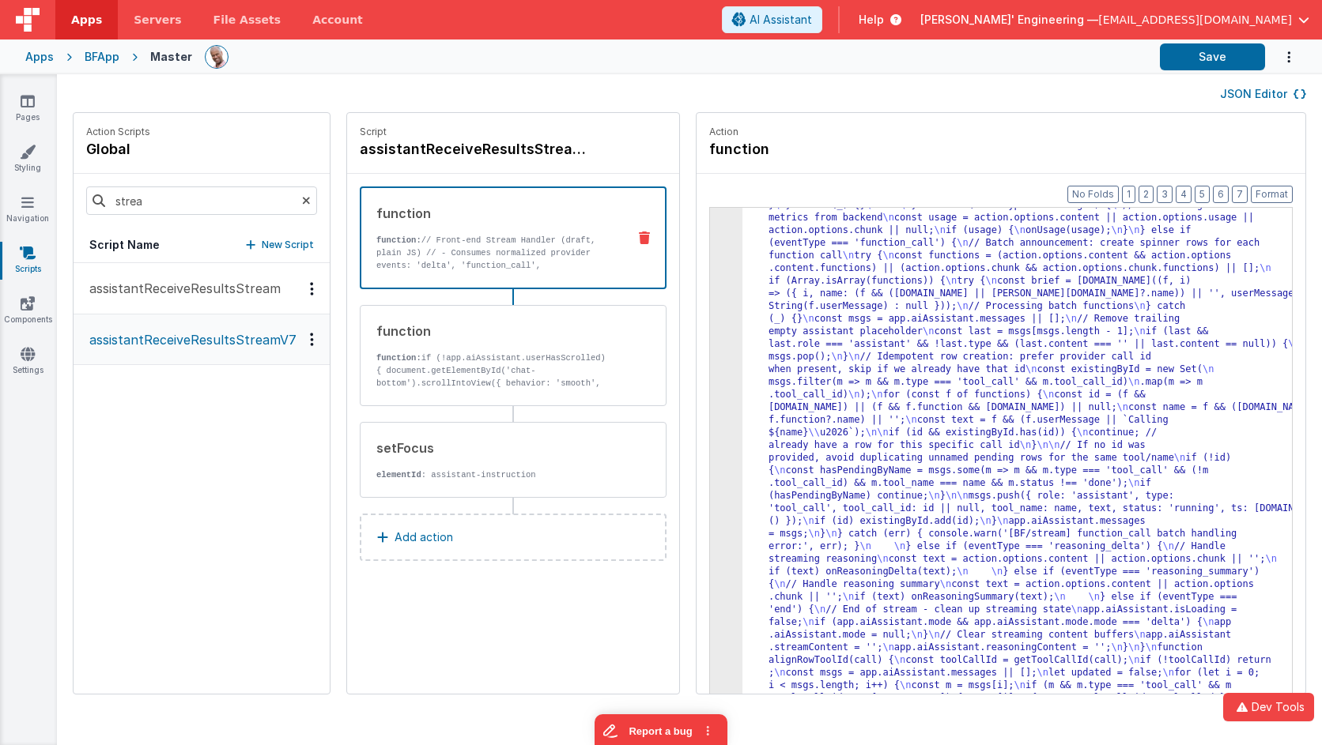
click at [398, 62] on div at bounding box center [676, 56] width 942 height 27
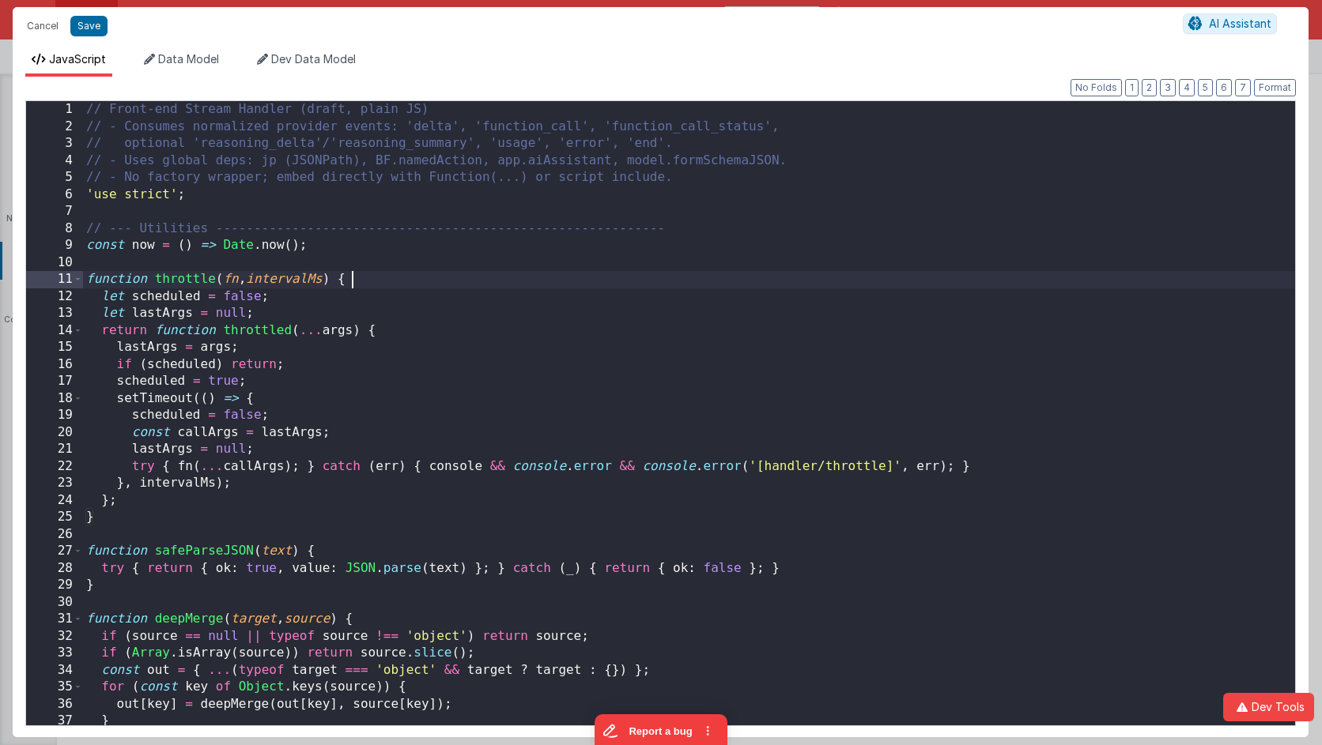
click at [714, 274] on div "// Front-end Stream Handler (draft, plain JS) // - Consumes normalized provider…" at bounding box center [689, 430] width 1212 height 659
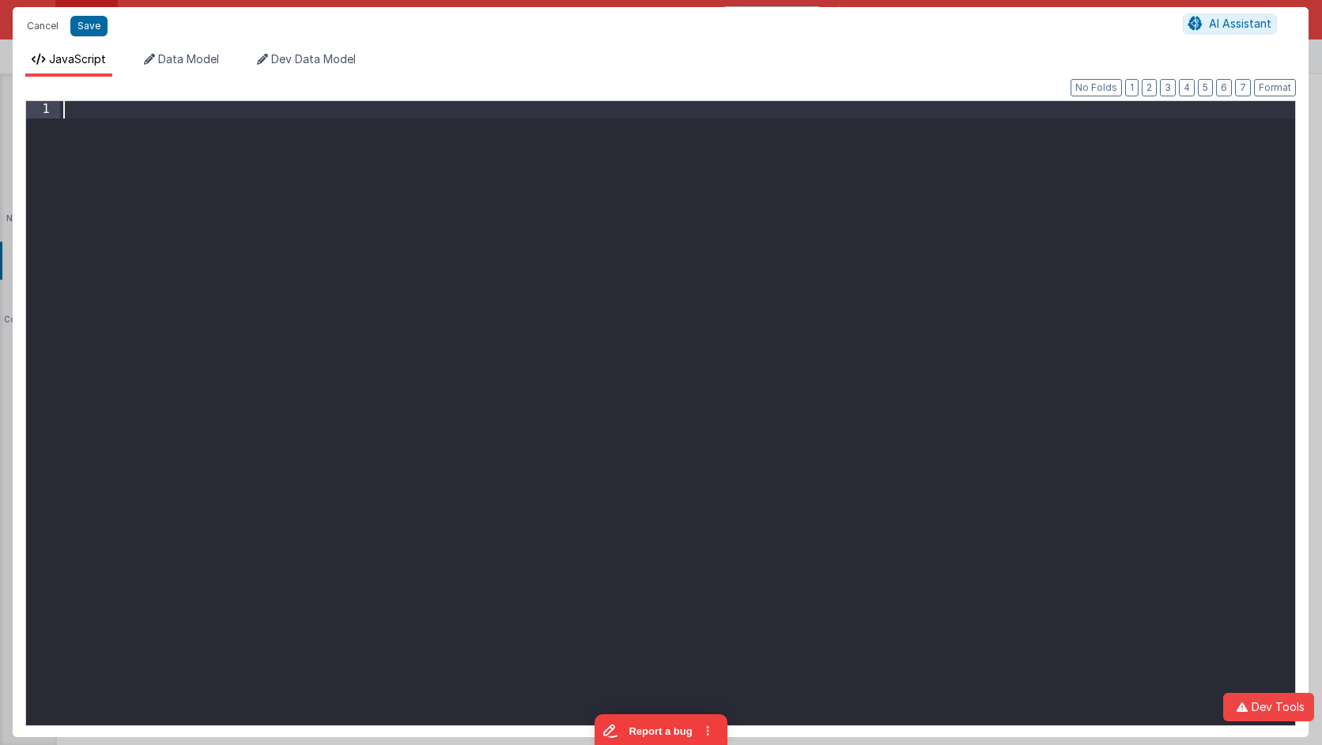
scroll to position [18446, 0]
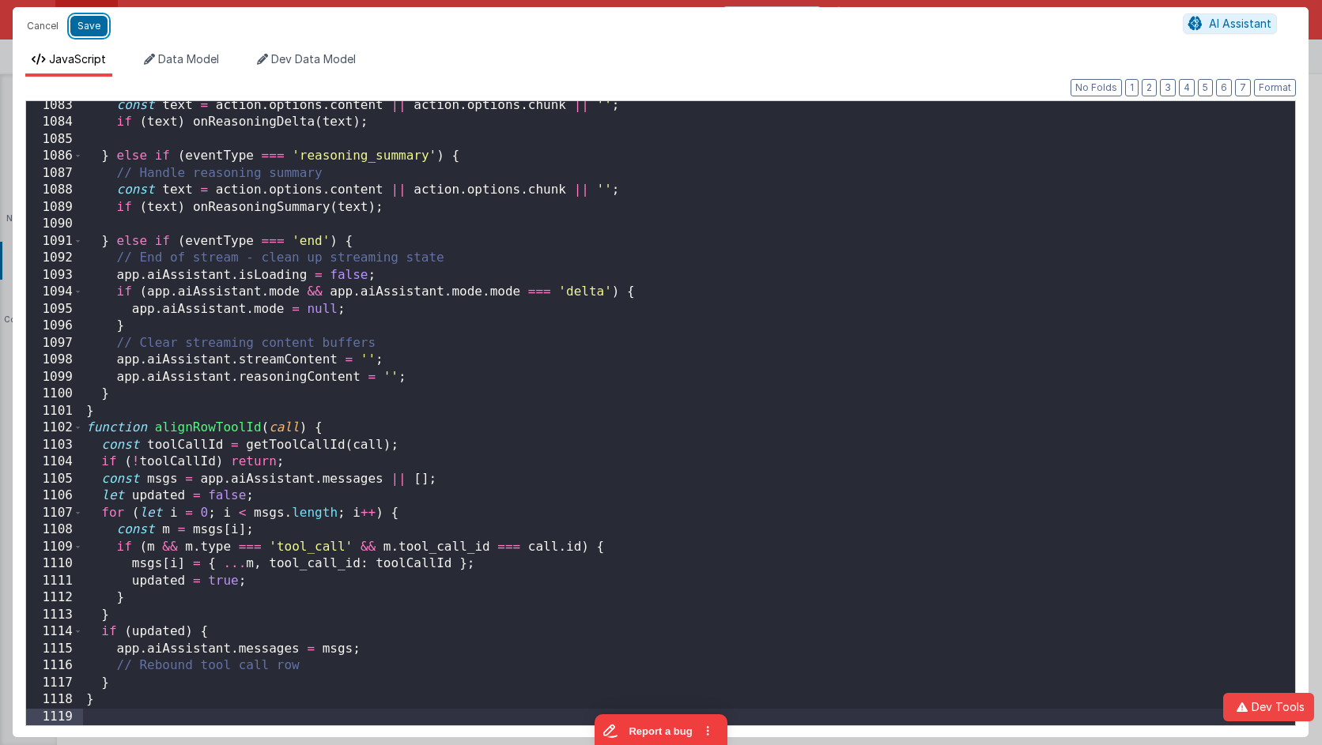
drag, startPoint x: 89, startPoint y: 25, endPoint x: 316, endPoint y: 28, distance: 227.7
click at [88, 25] on button "Save" at bounding box center [88, 26] width 37 height 21
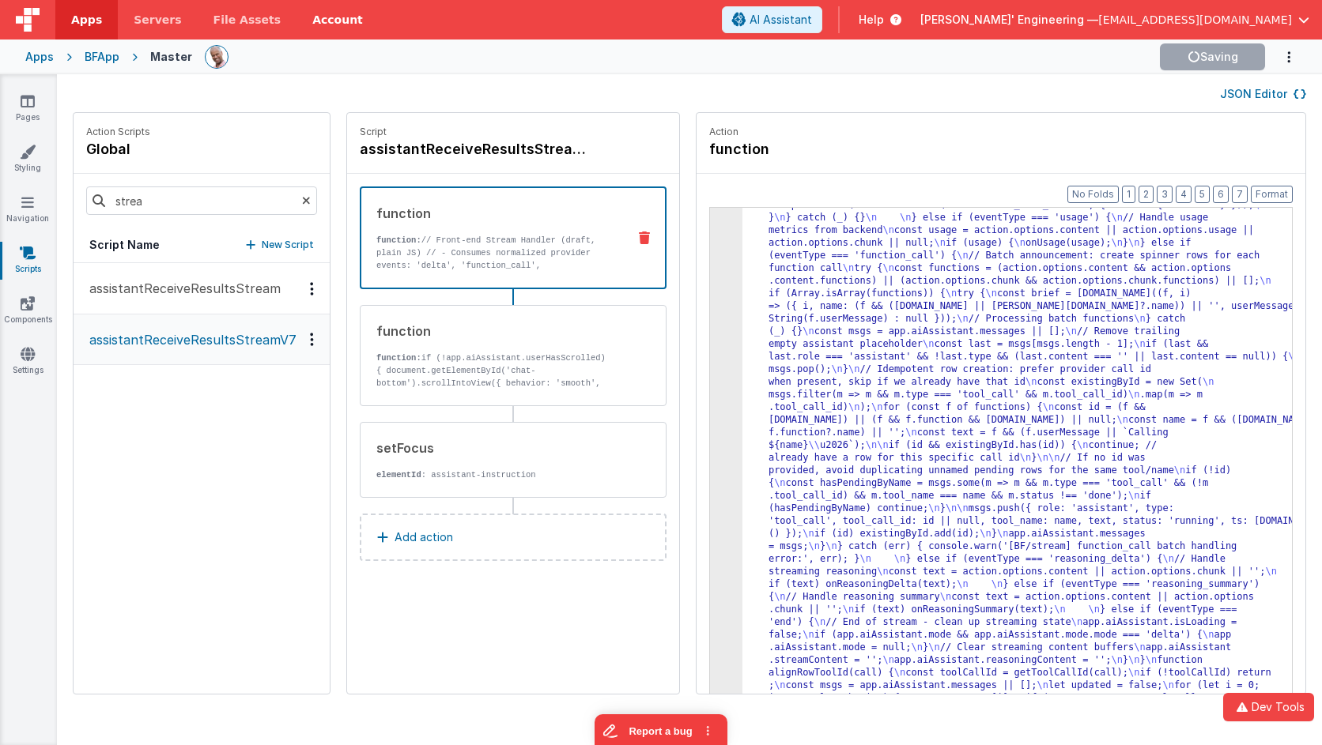
click at [309, 21] on link "Account" at bounding box center [337, 20] width 82 height 40
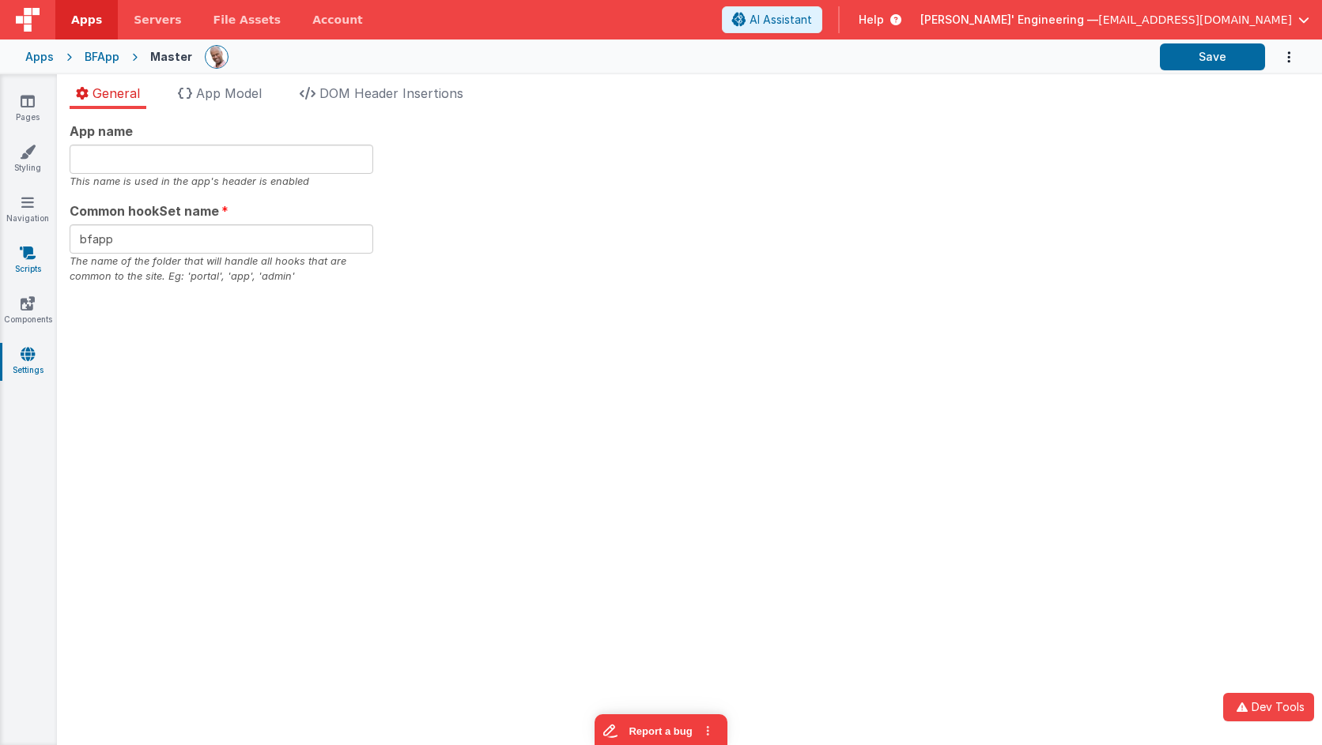
click at [28, 252] on icon at bounding box center [28, 253] width 16 height 16
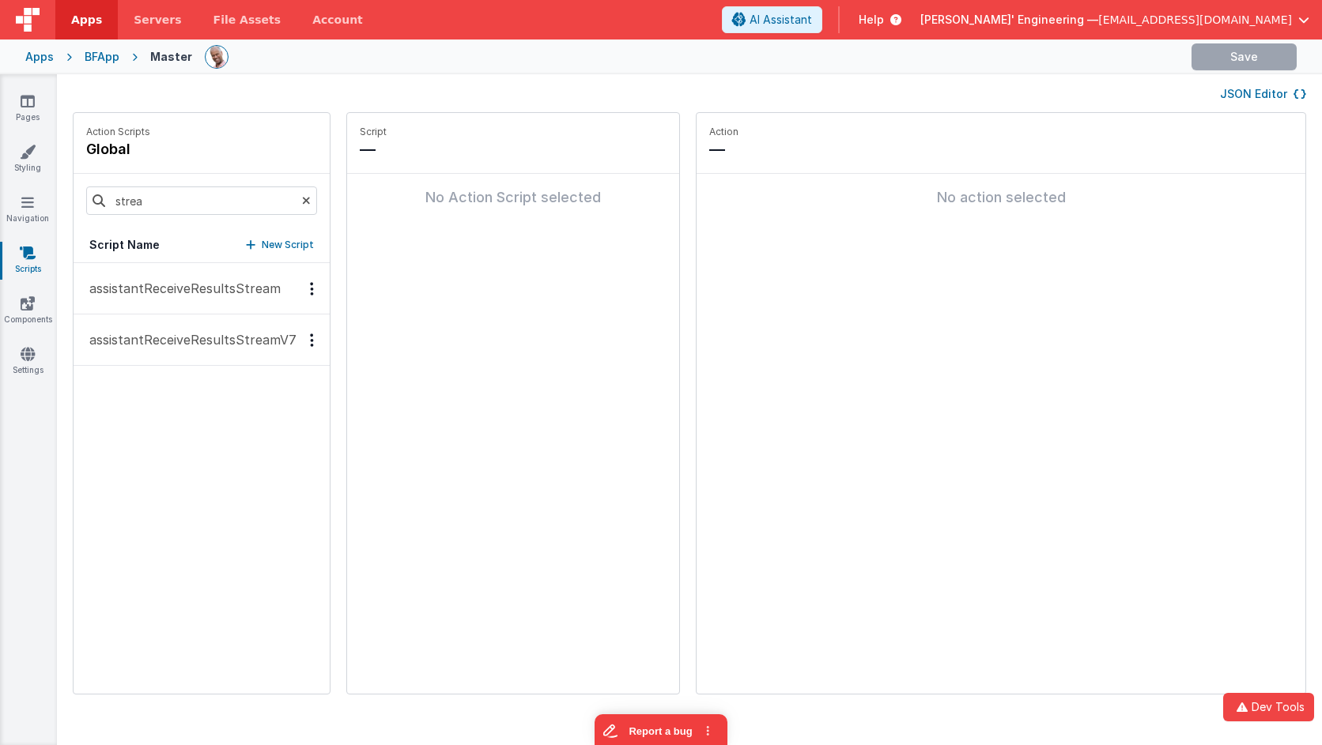
click at [197, 334] on p "assistantReceiveResultsStreamV7" at bounding box center [188, 339] width 217 height 19
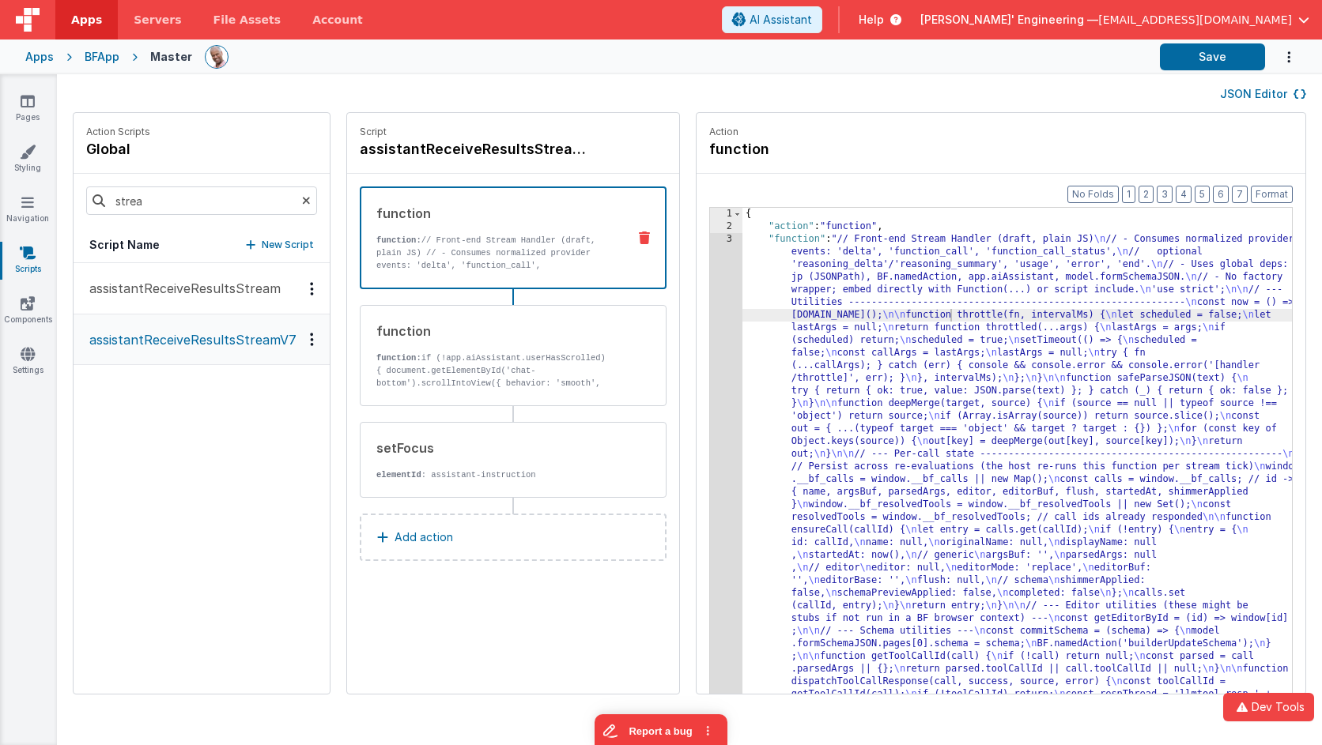
click at [709, 281] on div "1 2 3 { "action" : "function" , "function" : "// Front-end Stream Handler (draf…" at bounding box center [1000, 475] width 583 height 537
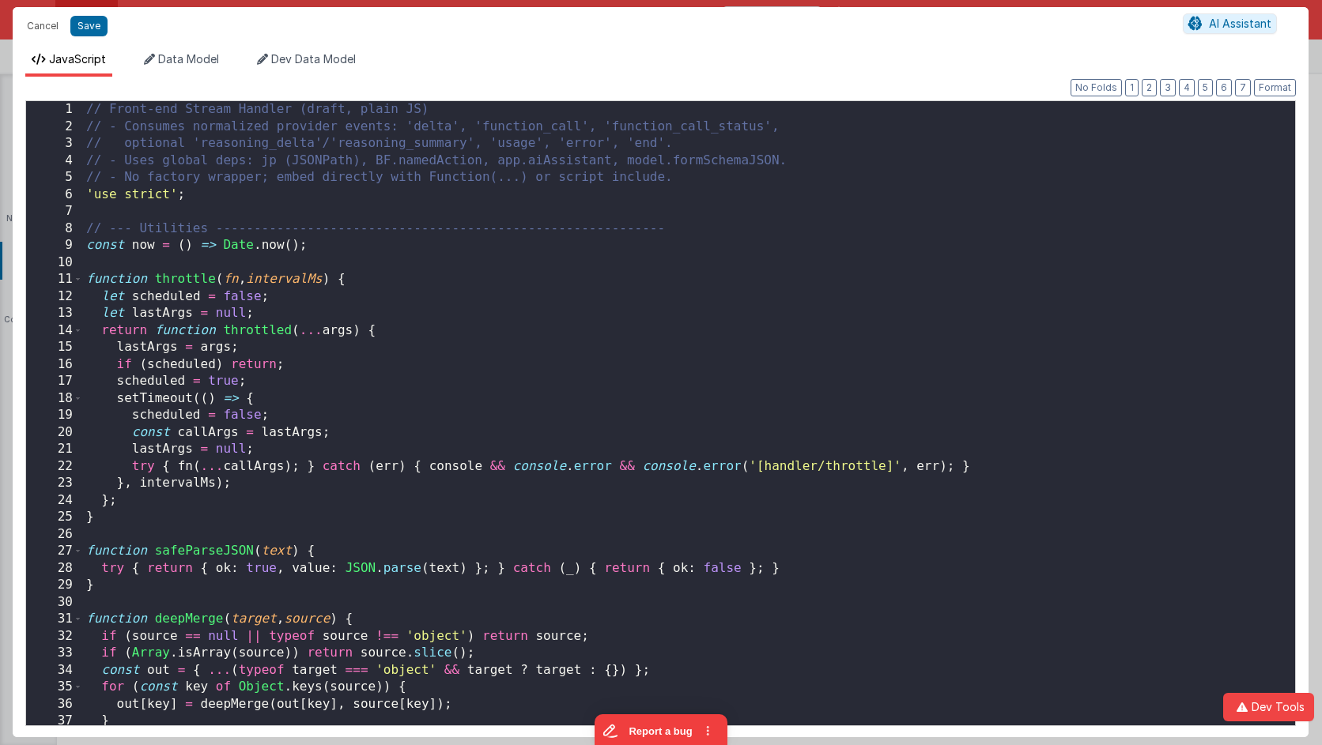
click at [709, 280] on div "// Front-end Stream Handler (draft, plain JS) // - Consumes normalized provider…" at bounding box center [689, 430] width 1212 height 659
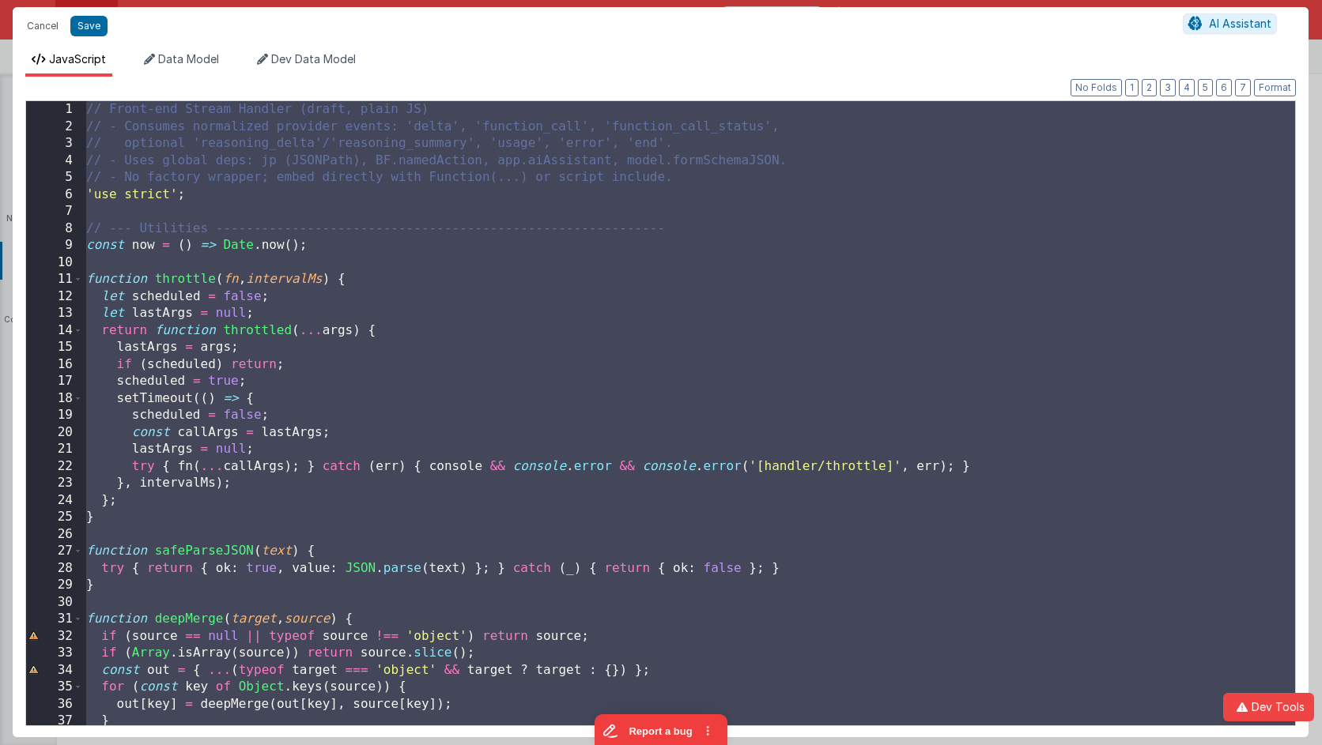
scroll to position [18446, 0]
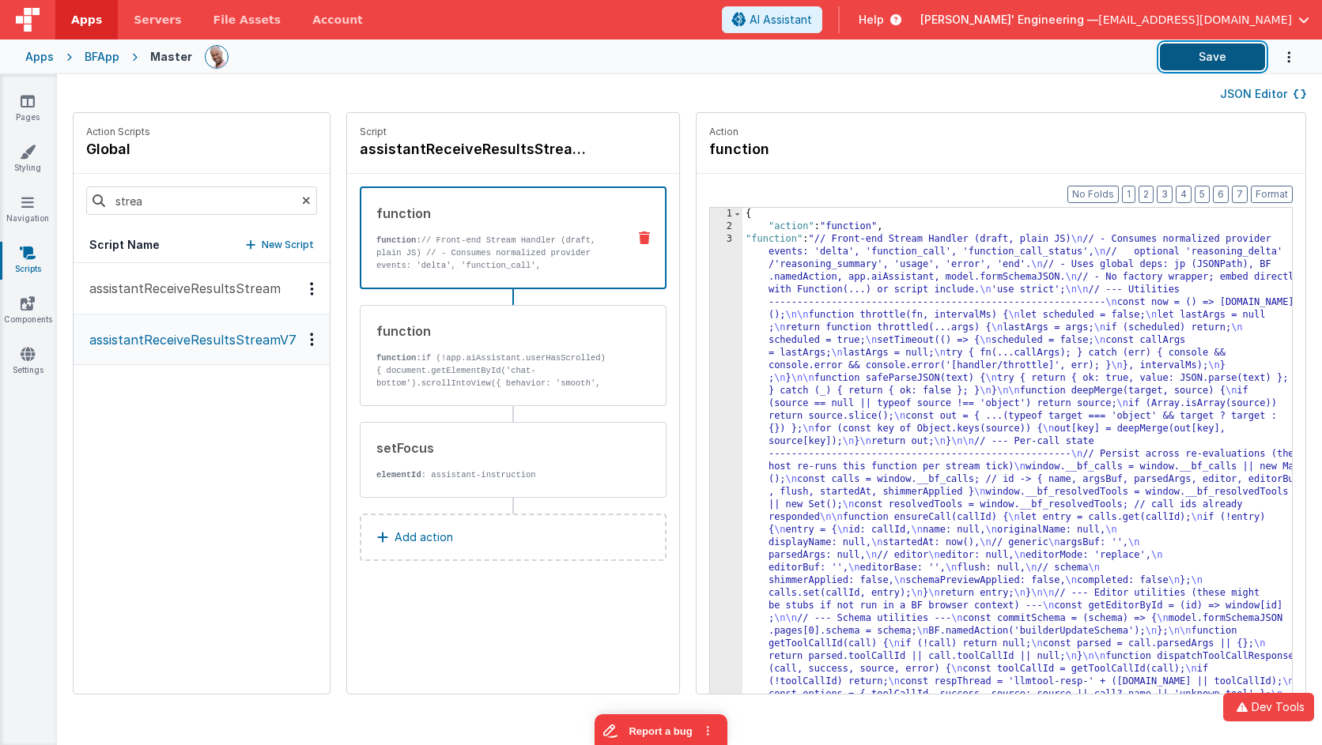
click at [1185, 59] on button "Save" at bounding box center [1212, 56] width 105 height 27
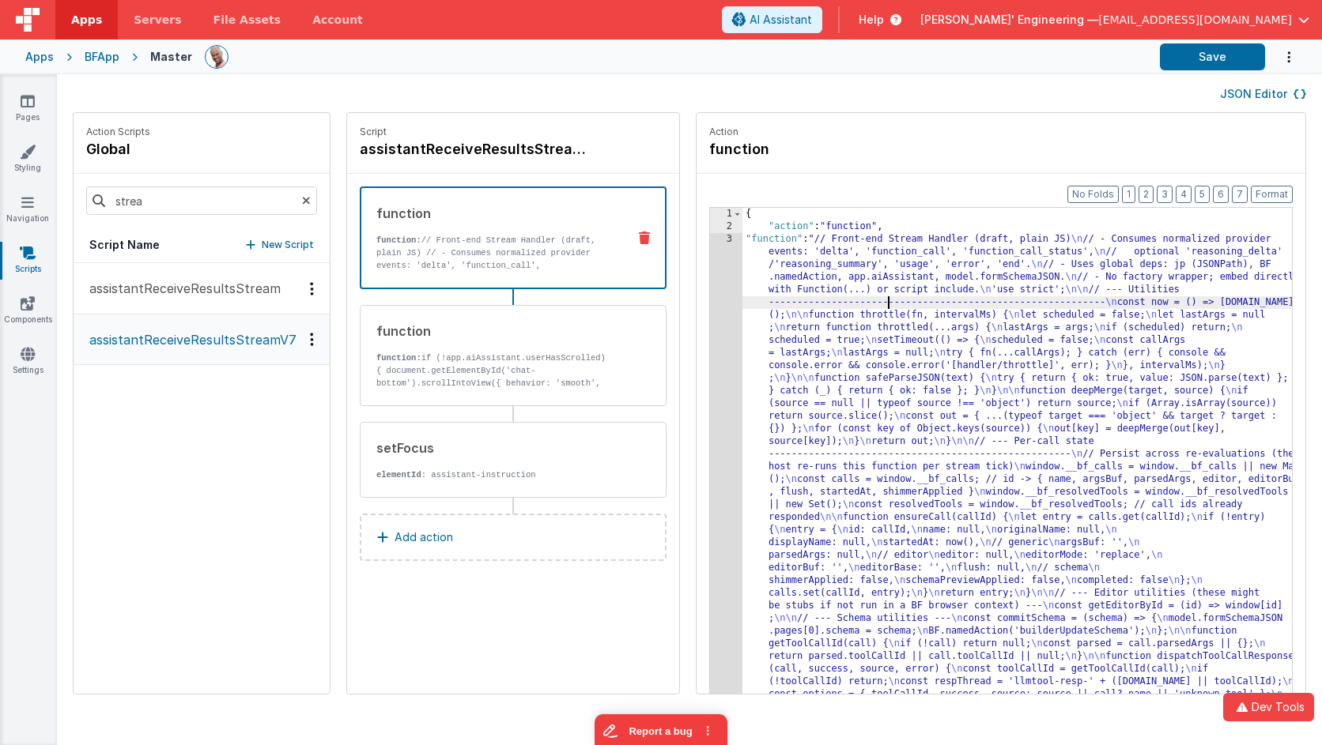
drag, startPoint x: 877, startPoint y: 304, endPoint x: 844, endPoint y: 301, distance: 33.4
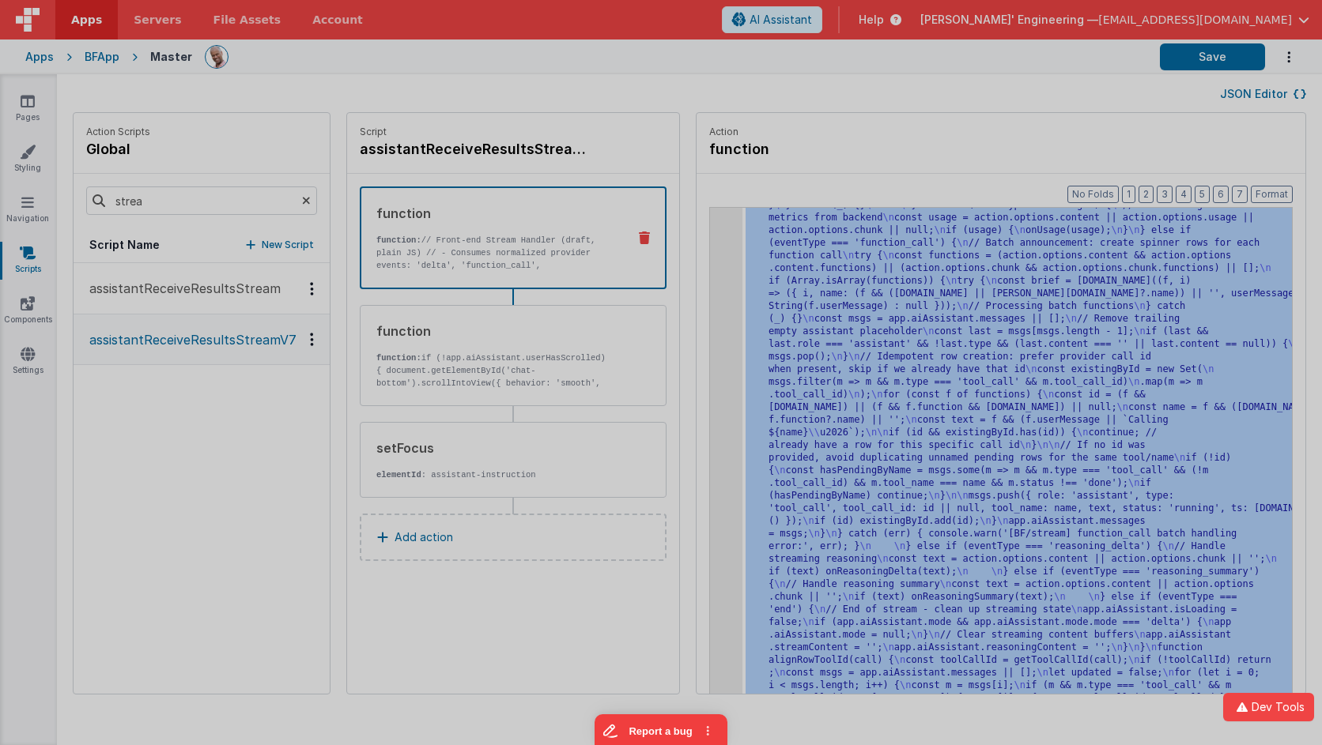
scroll to position [5498, 0]
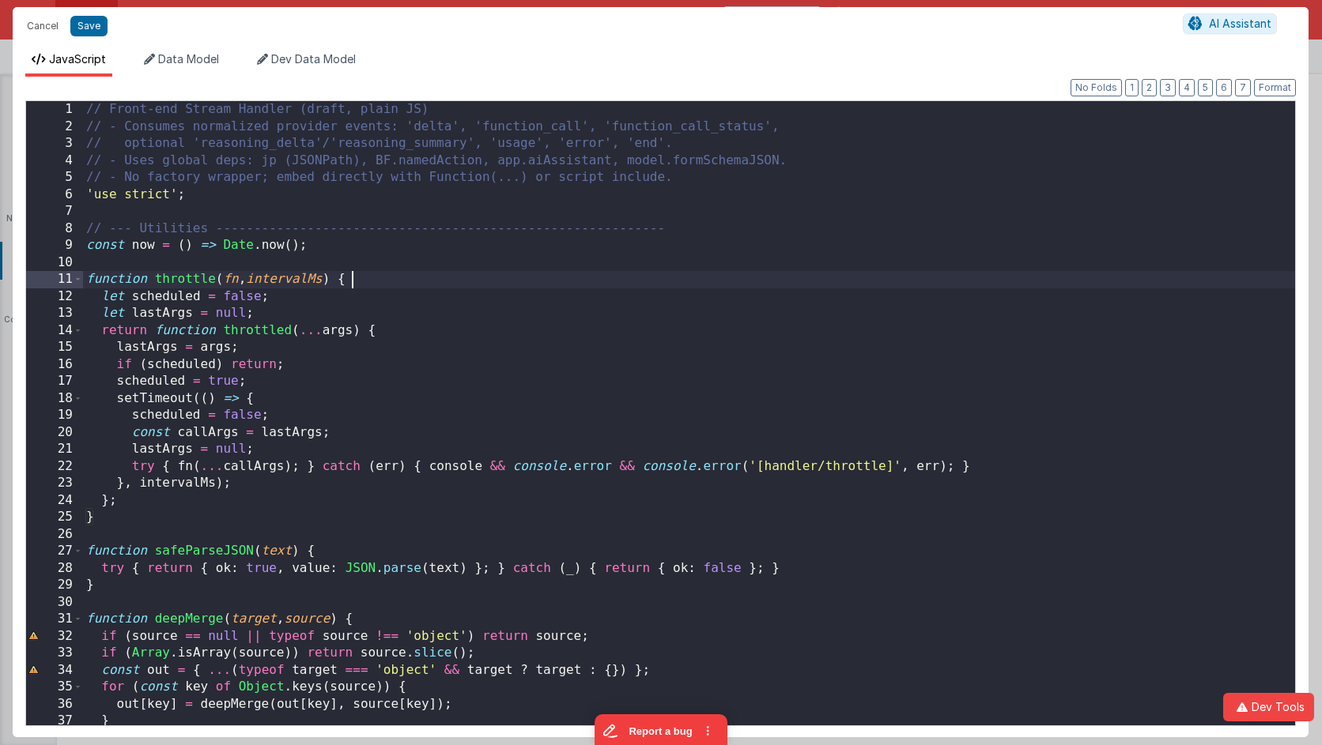
click at [704, 272] on div "// Front-end Stream Handler (draft, plain JS) // - Consumes normalized provider…" at bounding box center [689, 430] width 1212 height 659
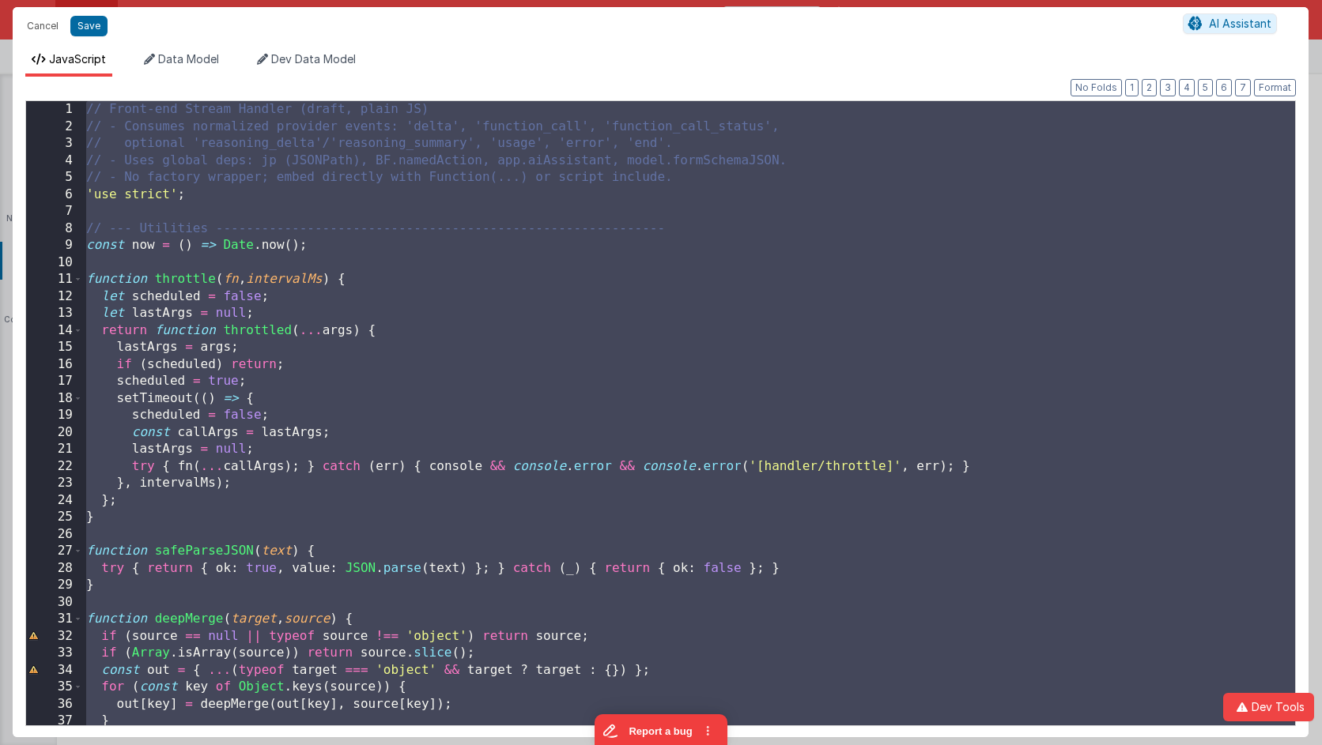
scroll to position [18548, 0]
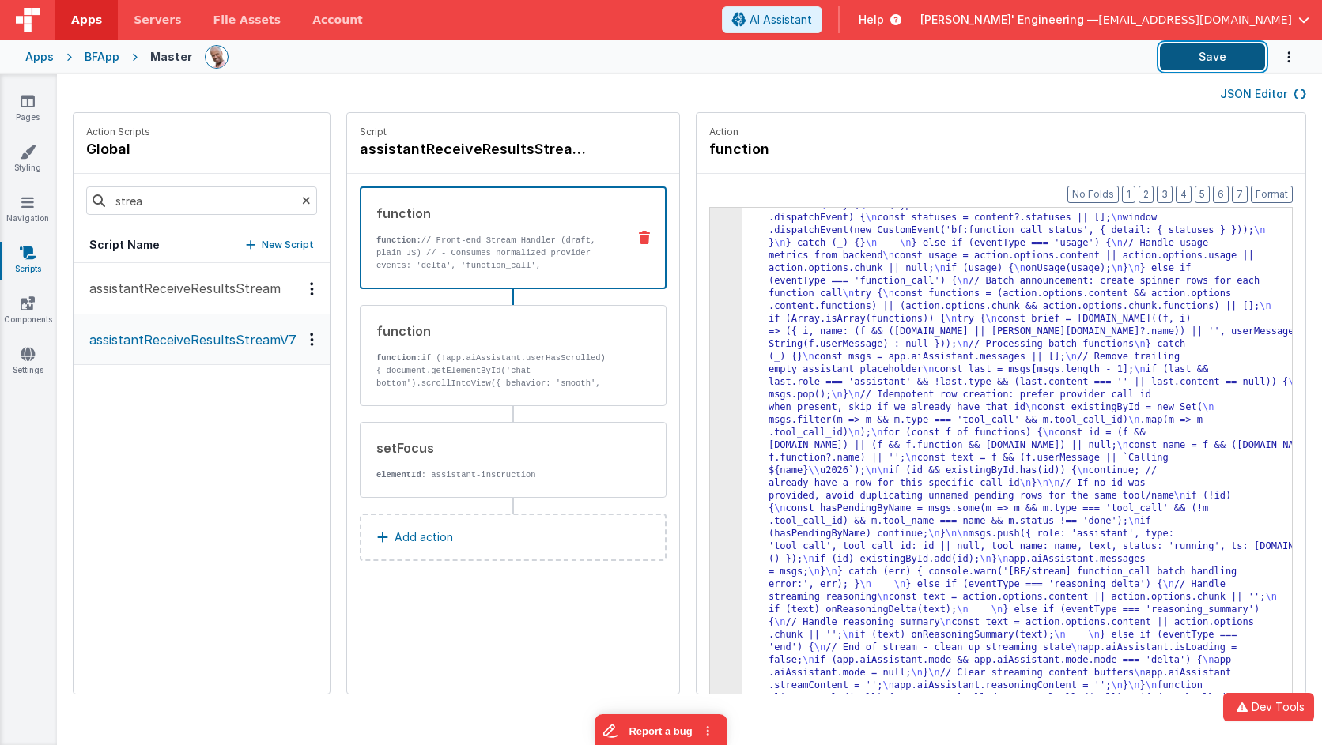
click at [1183, 64] on button "Save" at bounding box center [1212, 56] width 105 height 27
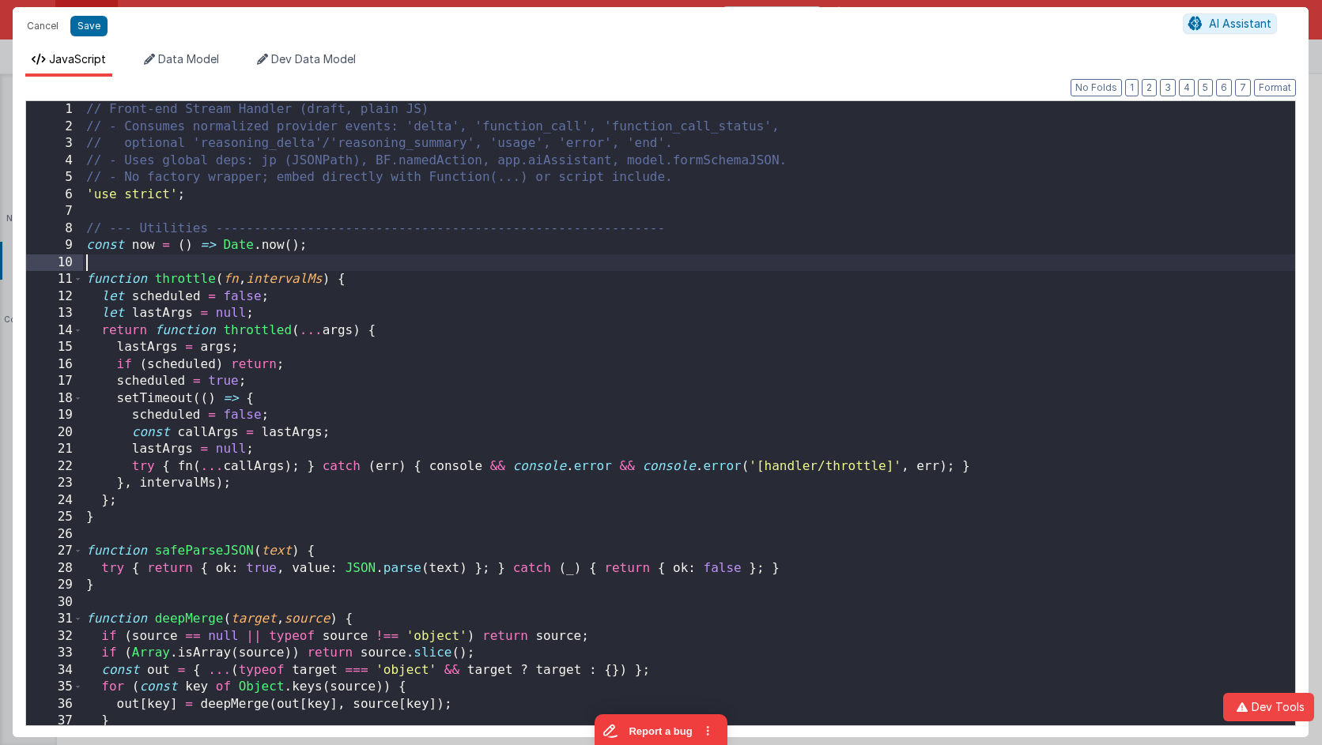
click at [715, 270] on div "// Front-end Stream Handler (draft, plain JS) // - Consumes normalized provider…" at bounding box center [689, 430] width 1212 height 659
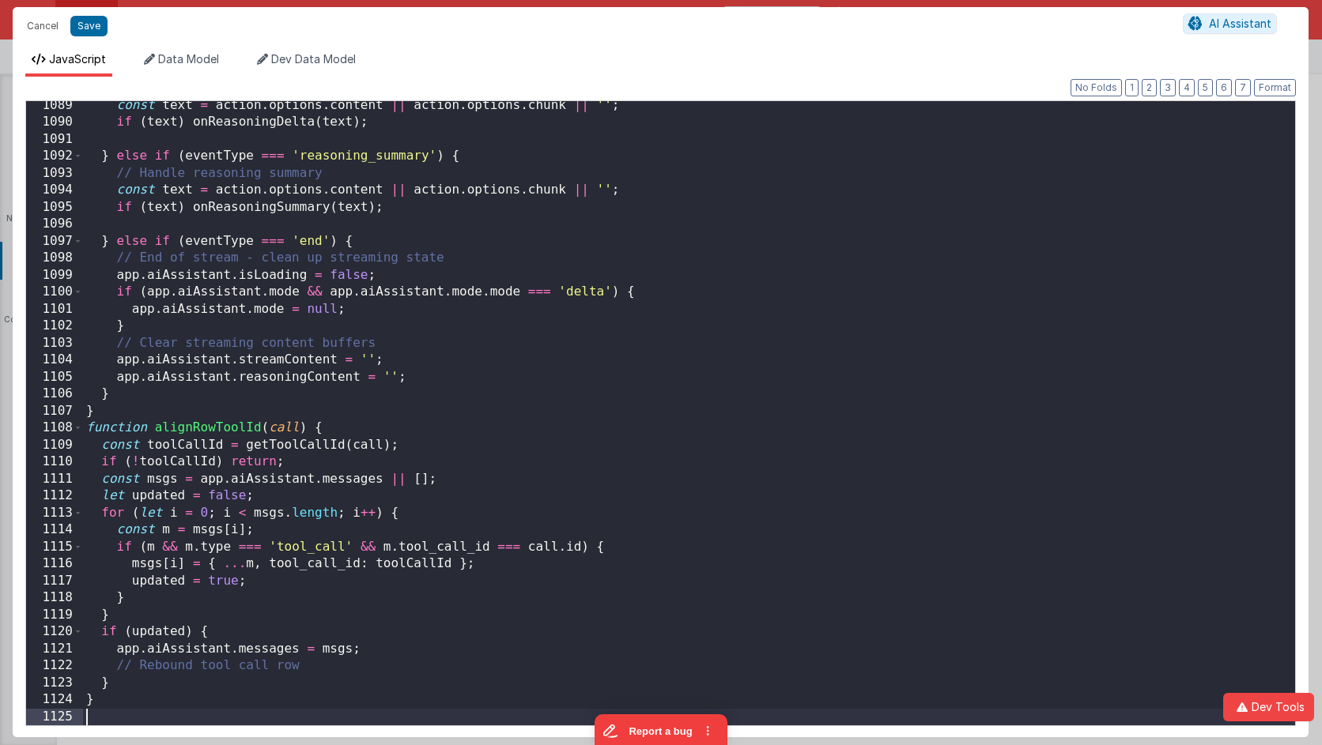
scroll to position [18548, 0]
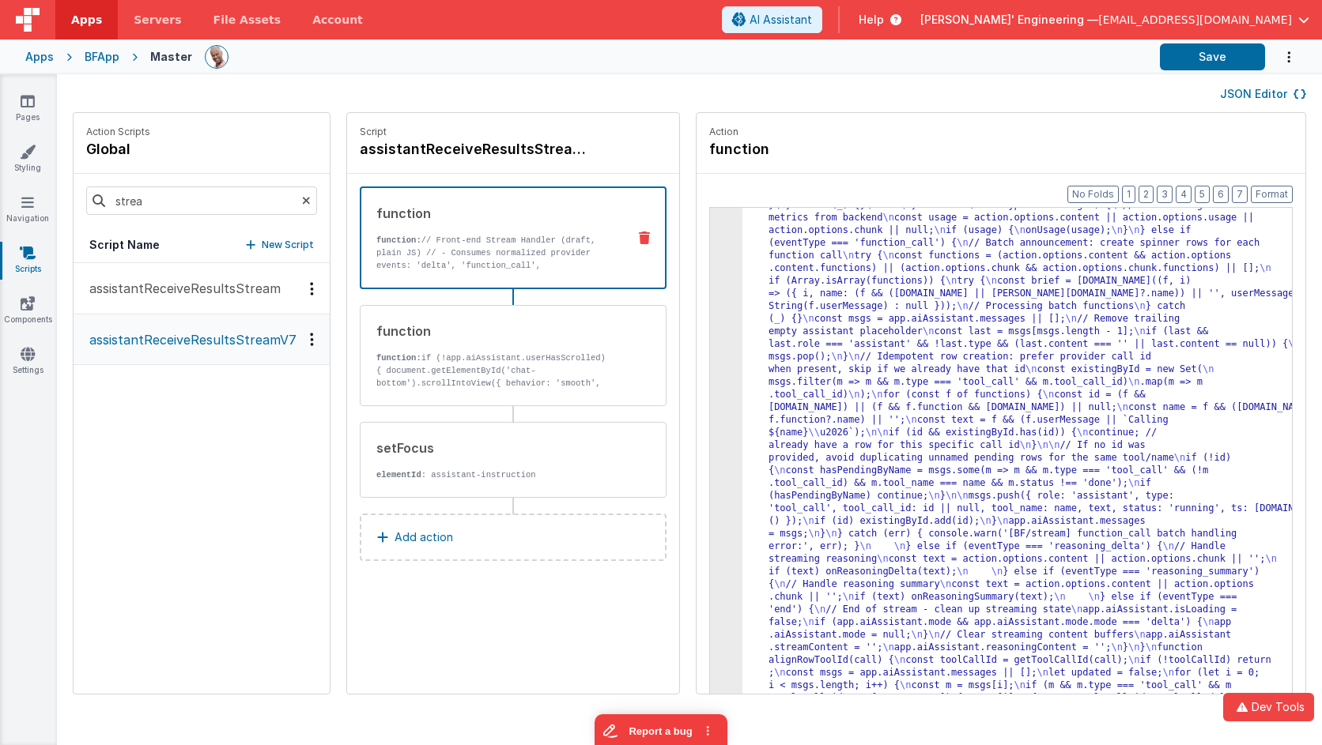
drag, startPoint x: 860, startPoint y: 254, endPoint x: 836, endPoint y: 248, distance: 24.4
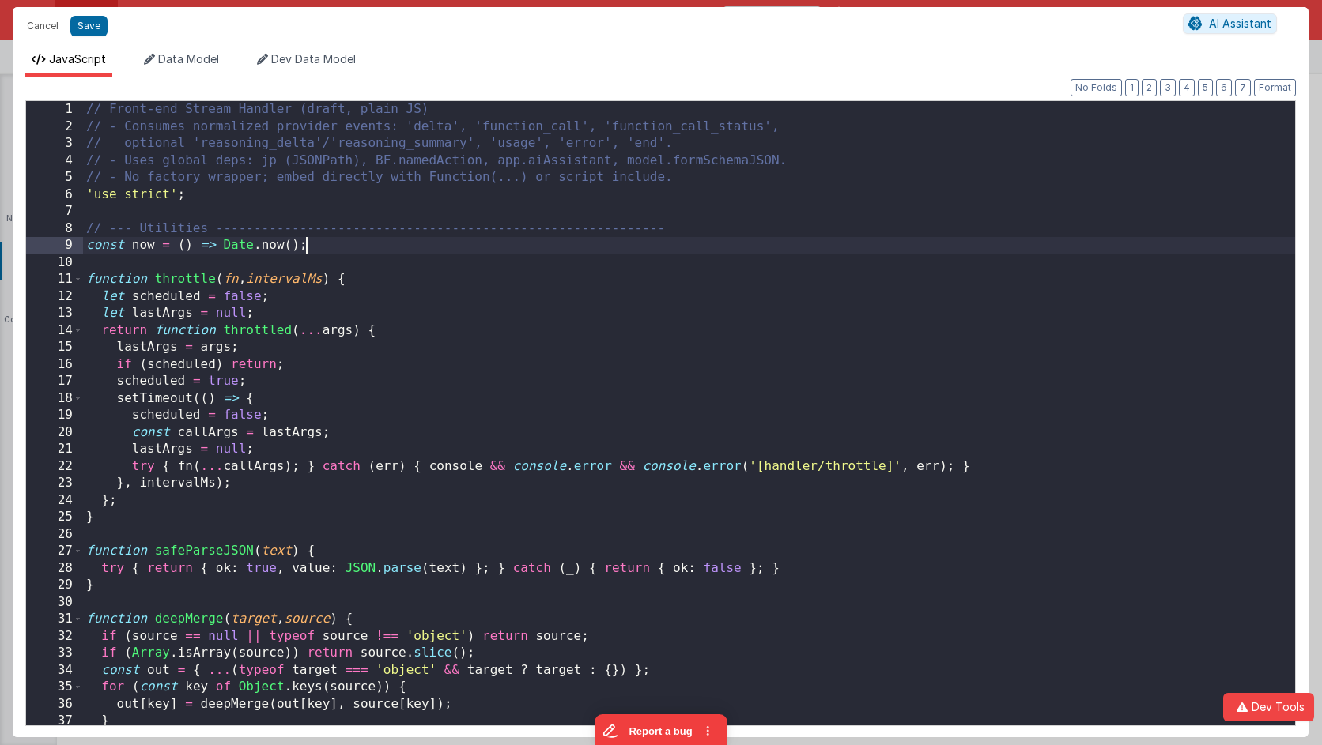
click at [720, 239] on div "// Front-end Stream Handler (draft, plain JS) // - Consumes normalized provider…" at bounding box center [689, 430] width 1212 height 659
